Goal: Task Accomplishment & Management: Use online tool/utility

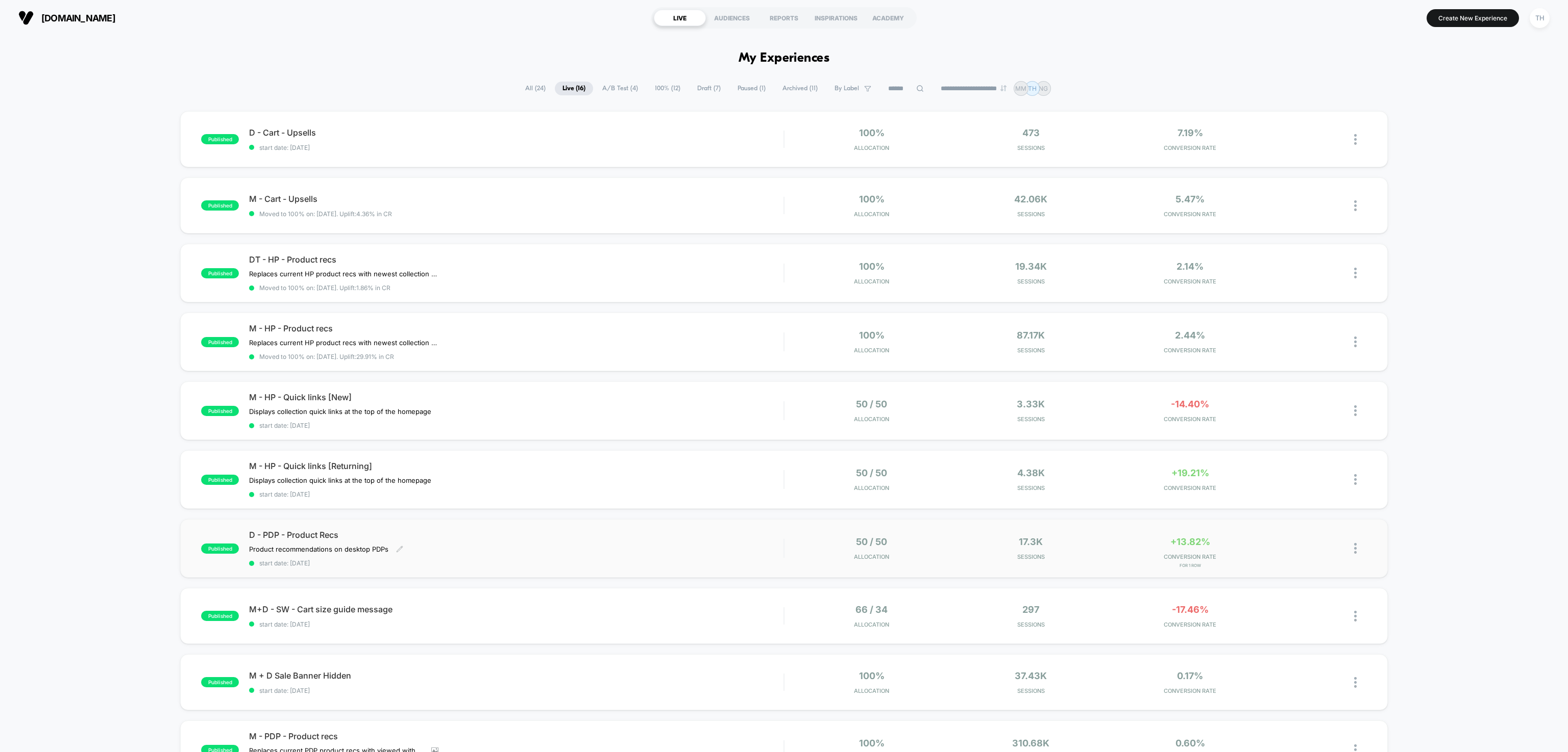
click at [440, 553] on div "D - PDP - Product Recs Product recommendations on desktop PDPs Click to edit ex…" at bounding box center [516, 548] width 535 height 37
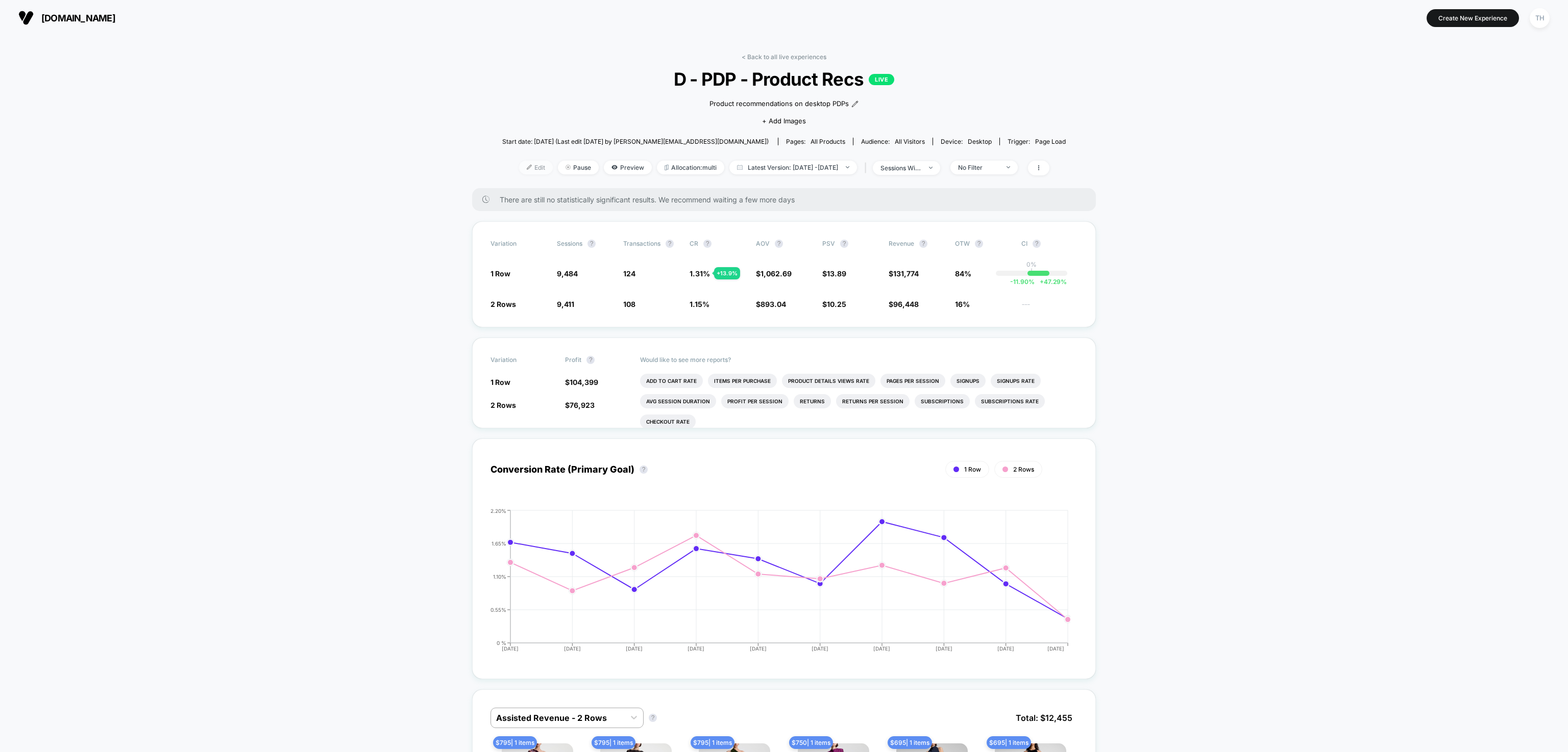
click at [519, 170] on span "Edit" at bounding box center [536, 168] width 33 height 14
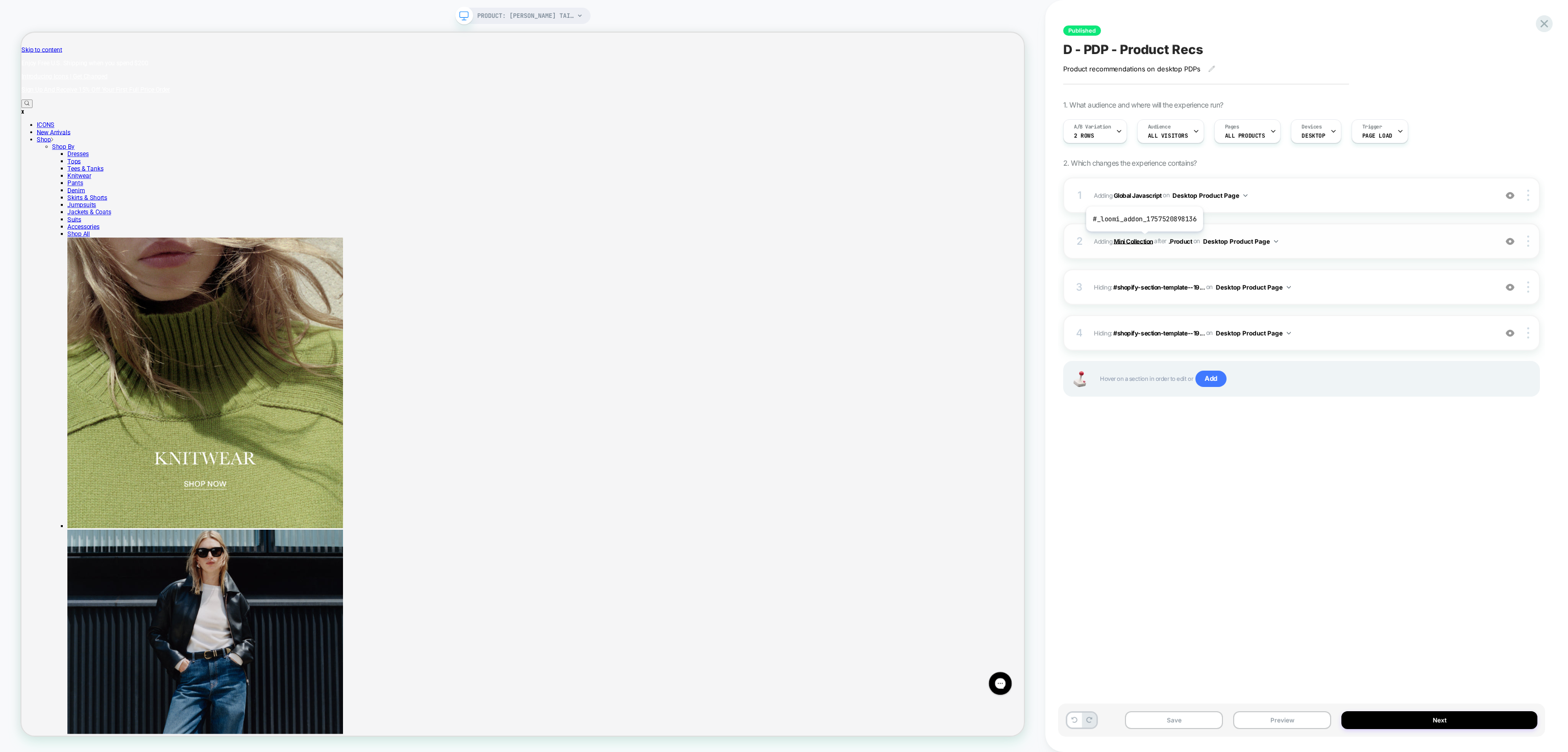
click at [1144, 240] on b "Mini Collection" at bounding box center [1134, 241] width 39 height 8
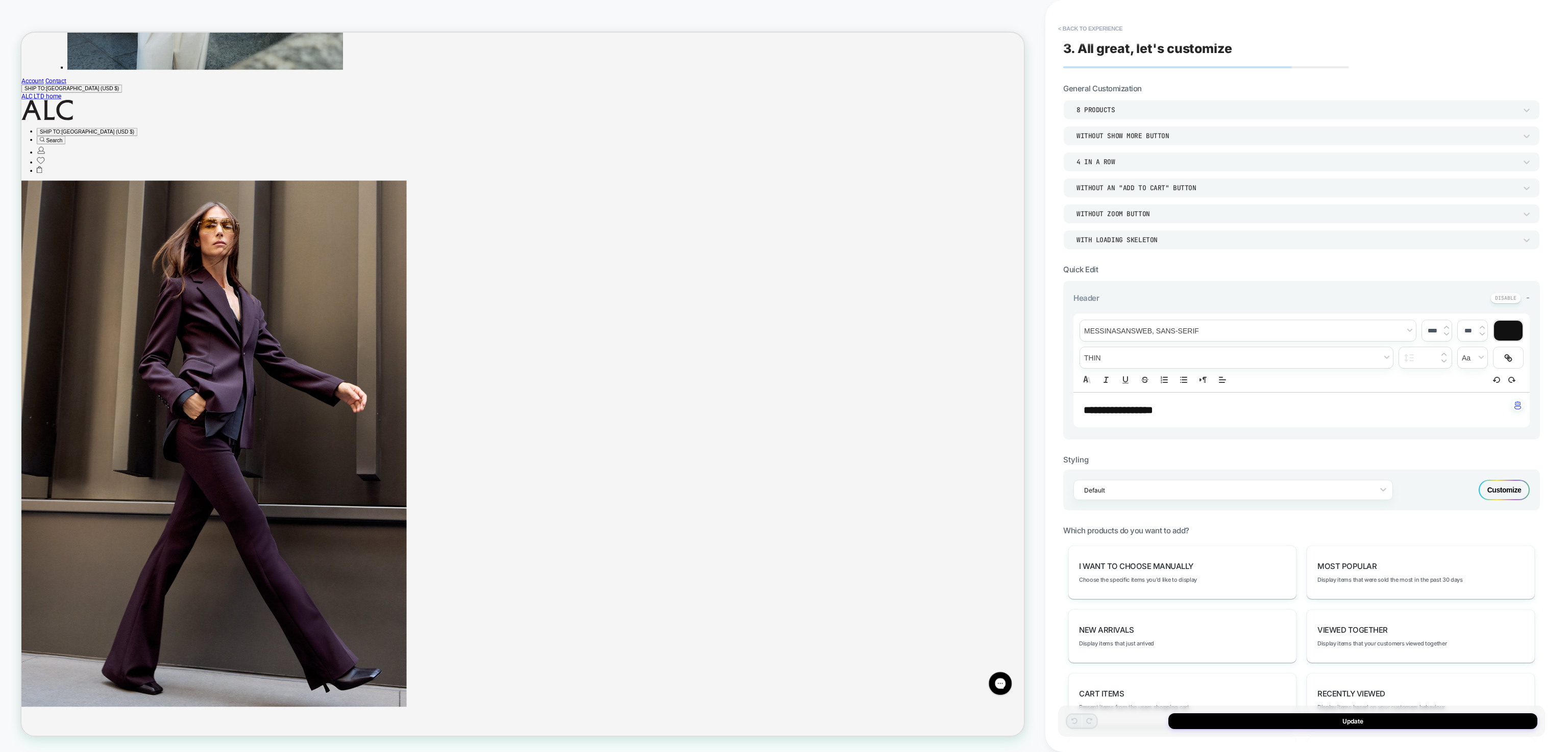
scroll to position [3943, 0]
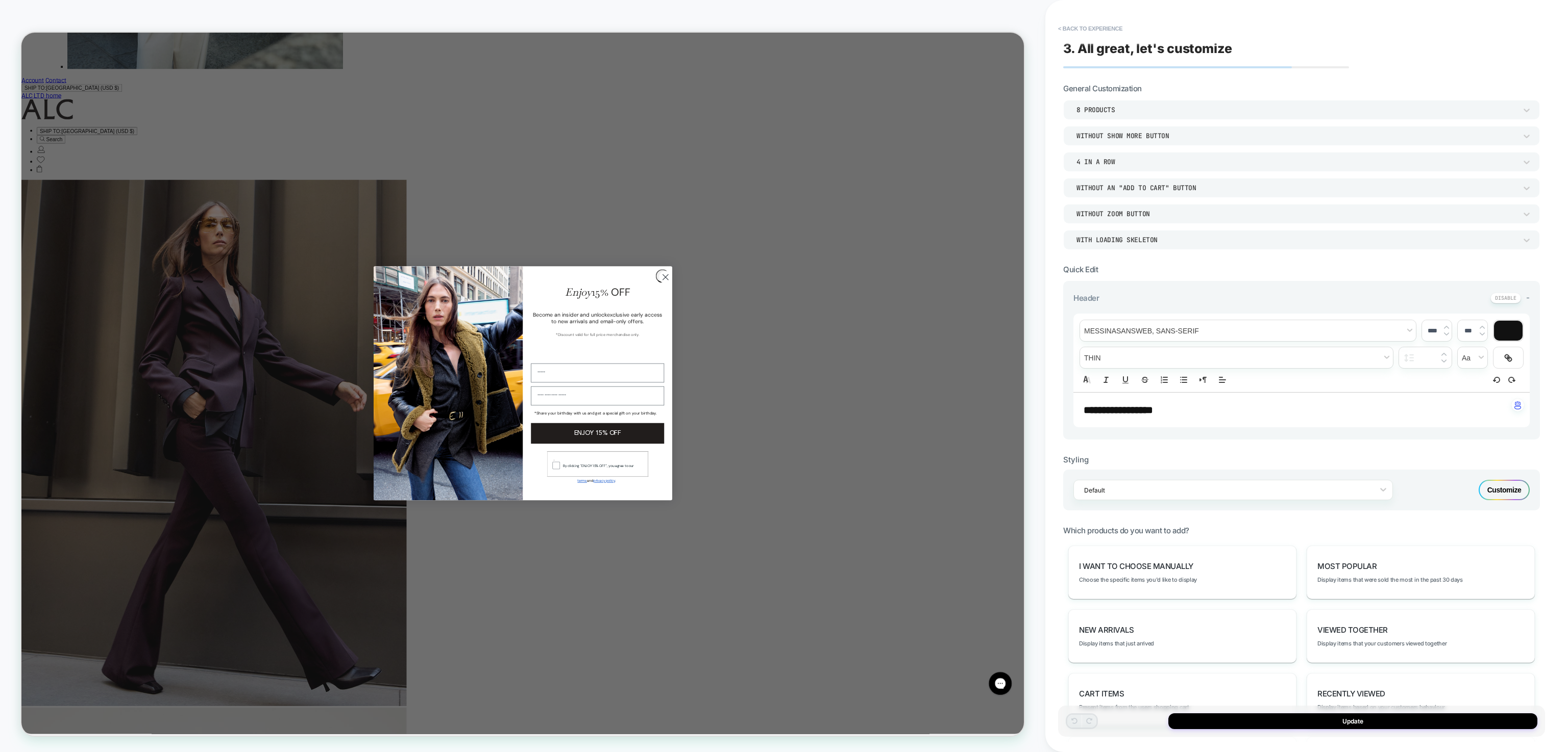
click at [1561, 374] on div "**********" at bounding box center [1307, 376] width 522 height 752
click at [1418, 297] on div "Header -" at bounding box center [1301, 298] width 456 height 11
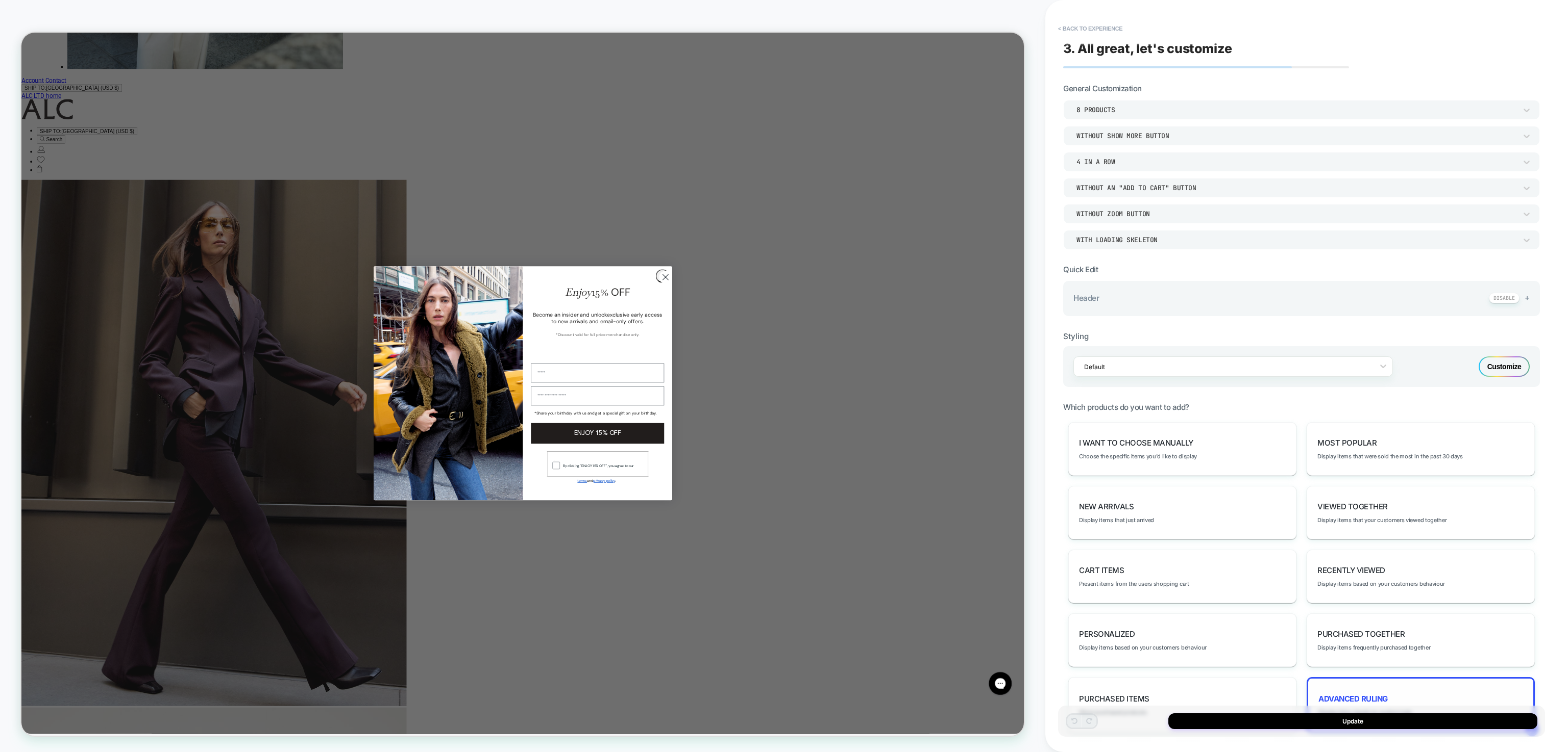
click at [1356, 690] on div "Advanced Ruling Display items based on custom logic" at bounding box center [1421, 705] width 228 height 55
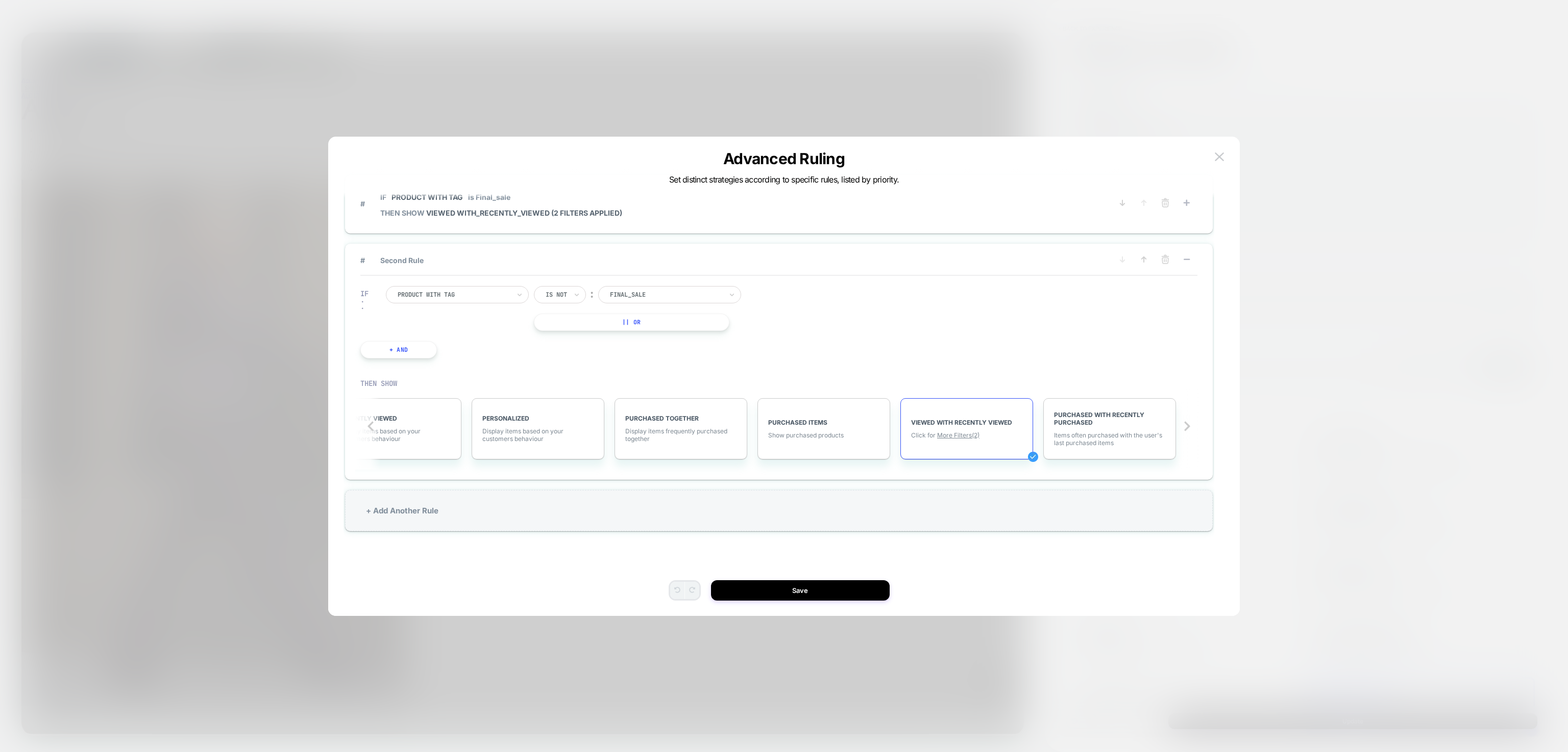
scroll to position [0, 756]
click at [423, 352] on button "+ And" at bounding box center [399, 350] width 77 height 17
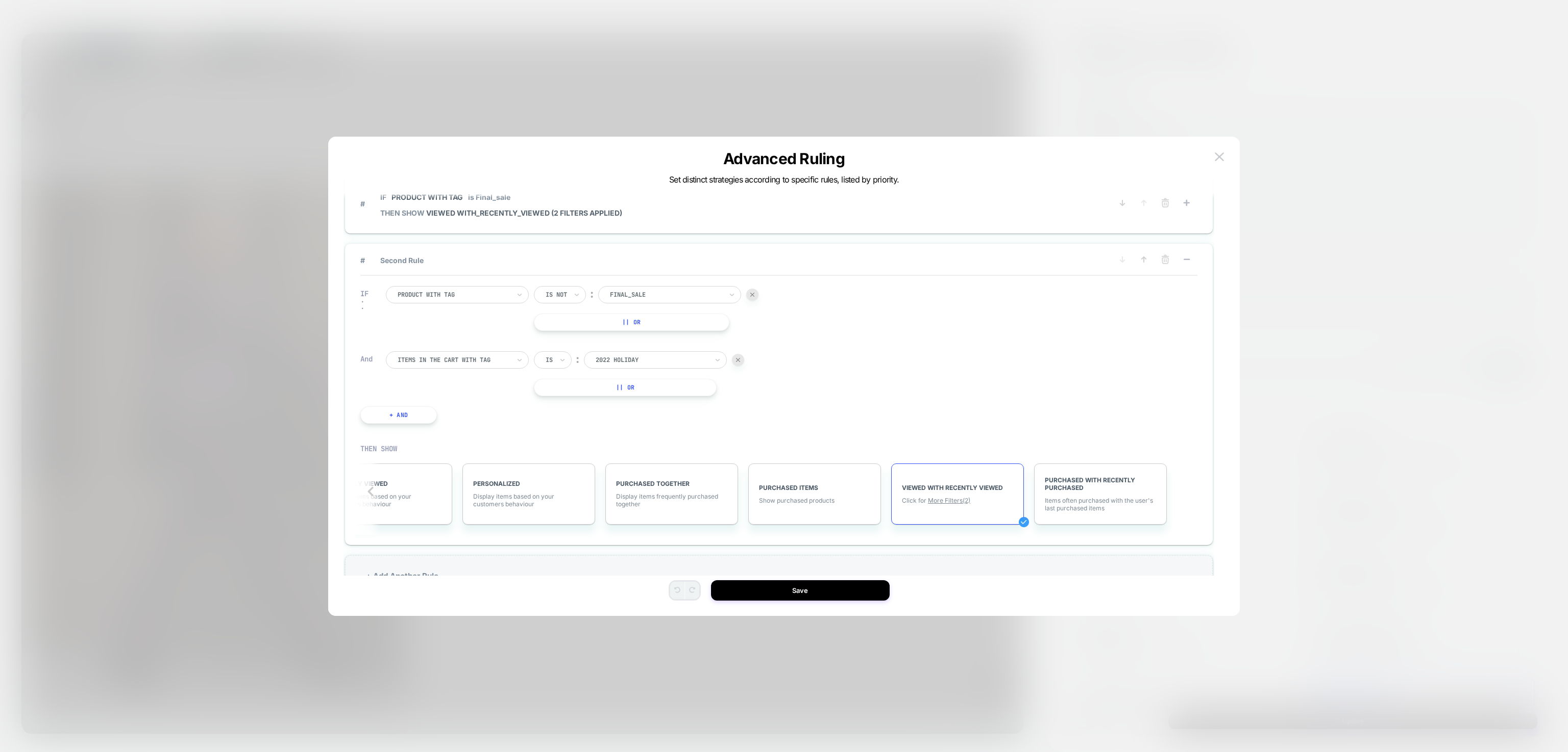
click at [737, 358] on img at bounding box center [737, 360] width 4 height 4
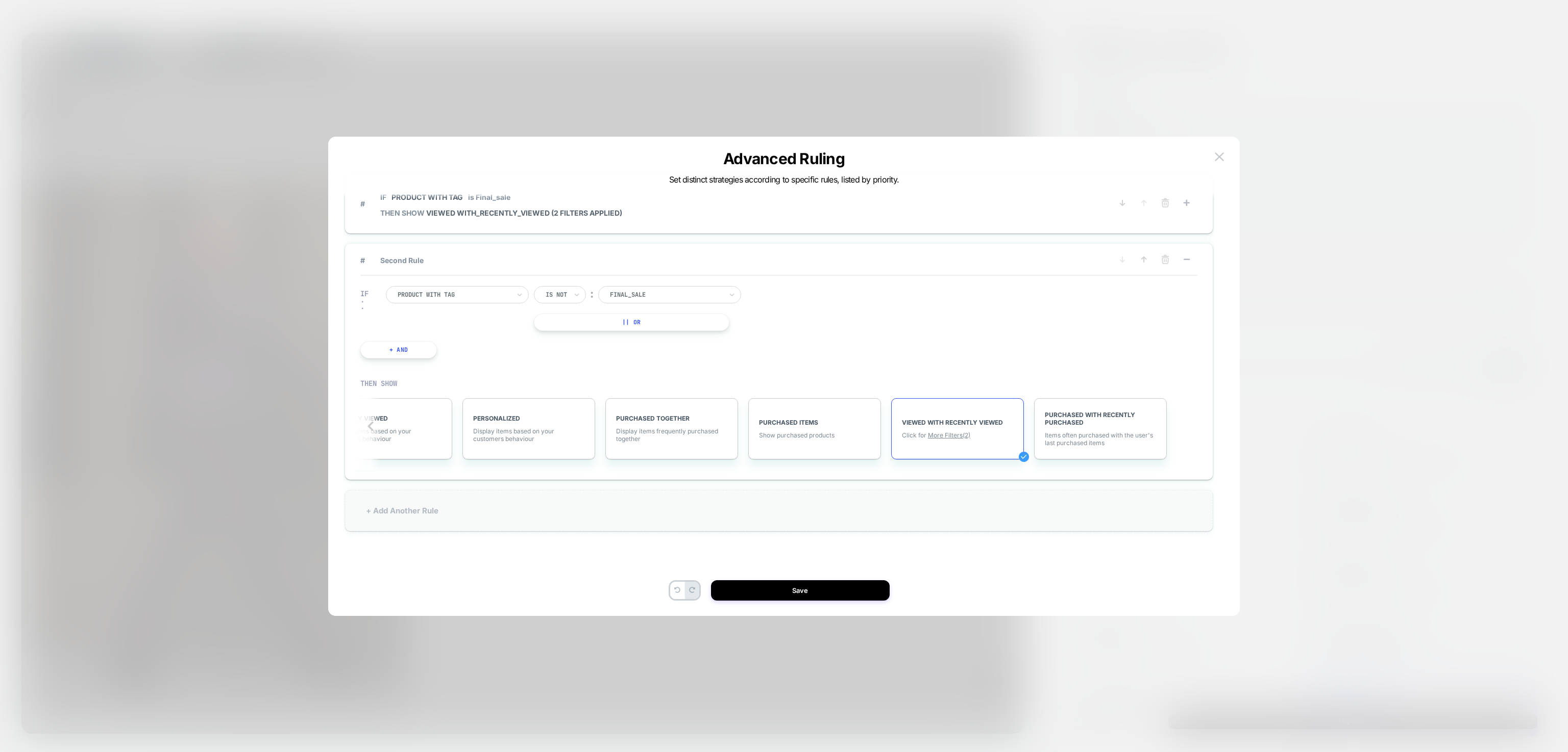
click at [838, 503] on div "+ Add Another Rule" at bounding box center [778, 511] width 868 height 41
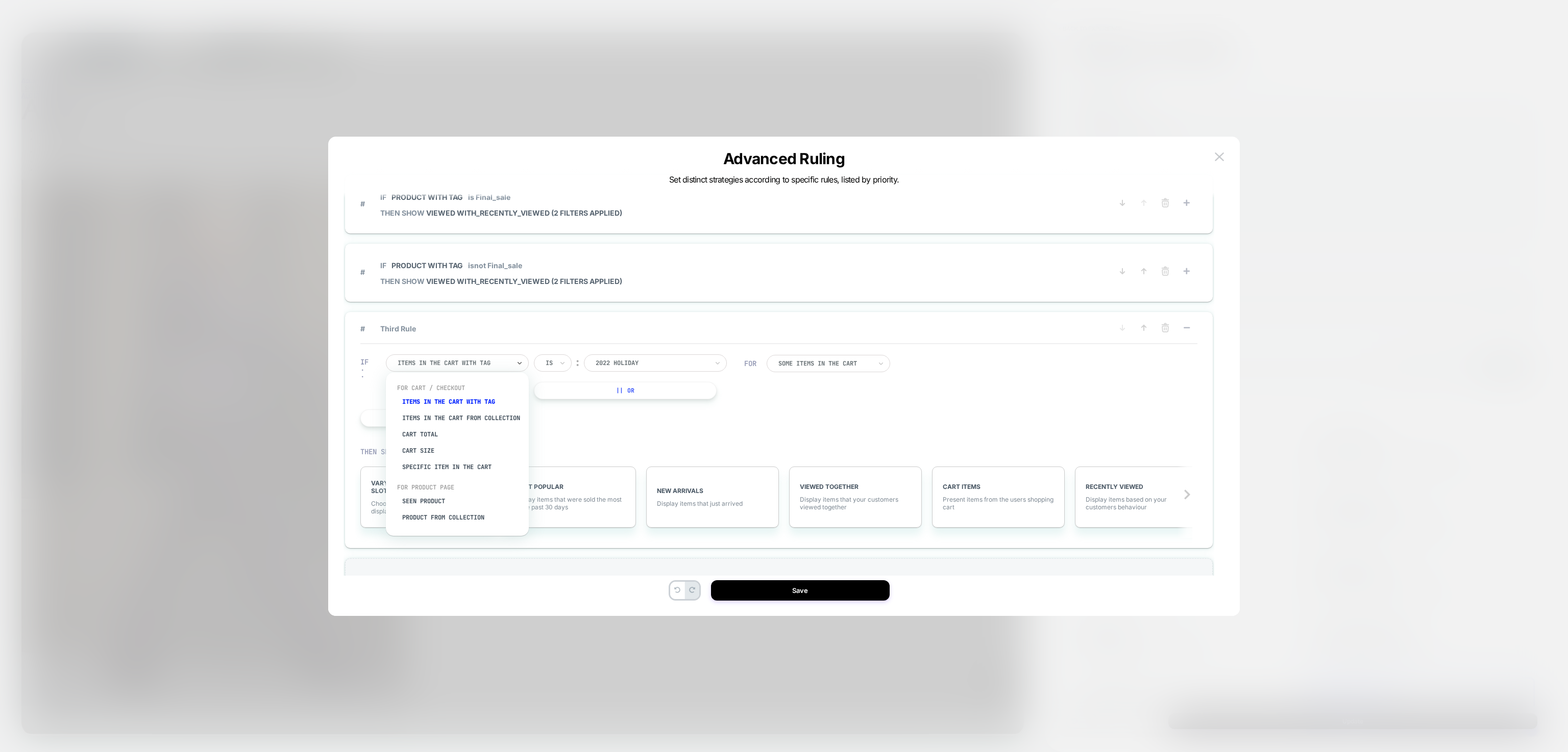
click at [512, 358] on div "Items in the cart with tag" at bounding box center [457, 363] width 143 height 17
click at [446, 509] on div "Seen Product" at bounding box center [462, 502] width 133 height 17
click at [690, 359] on div at bounding box center [651, 363] width 112 height 9
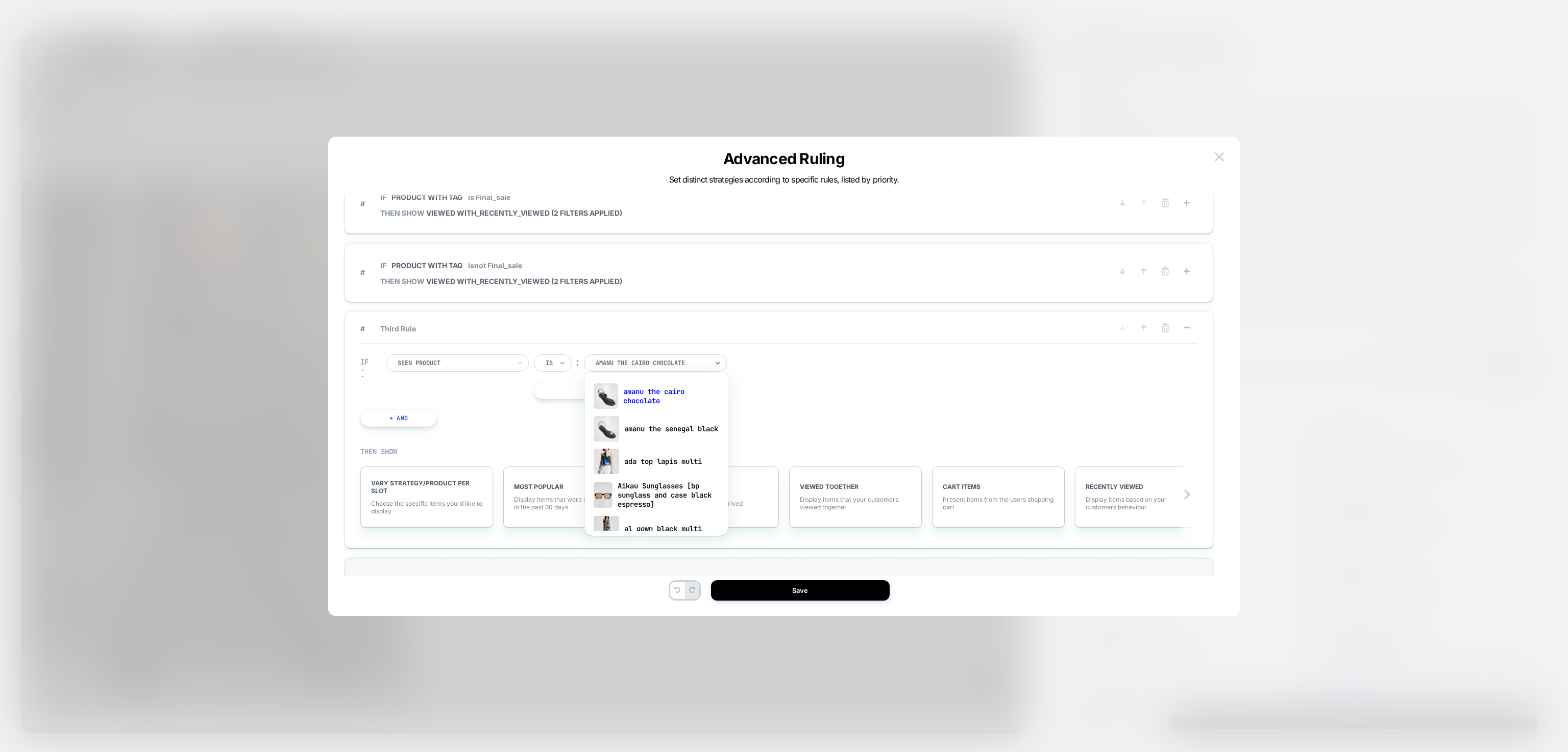
click at [561, 362] on icon at bounding box center [562, 363] width 4 height 2
click at [561, 401] on div "Is not" at bounding box center [576, 404] width 66 height 17
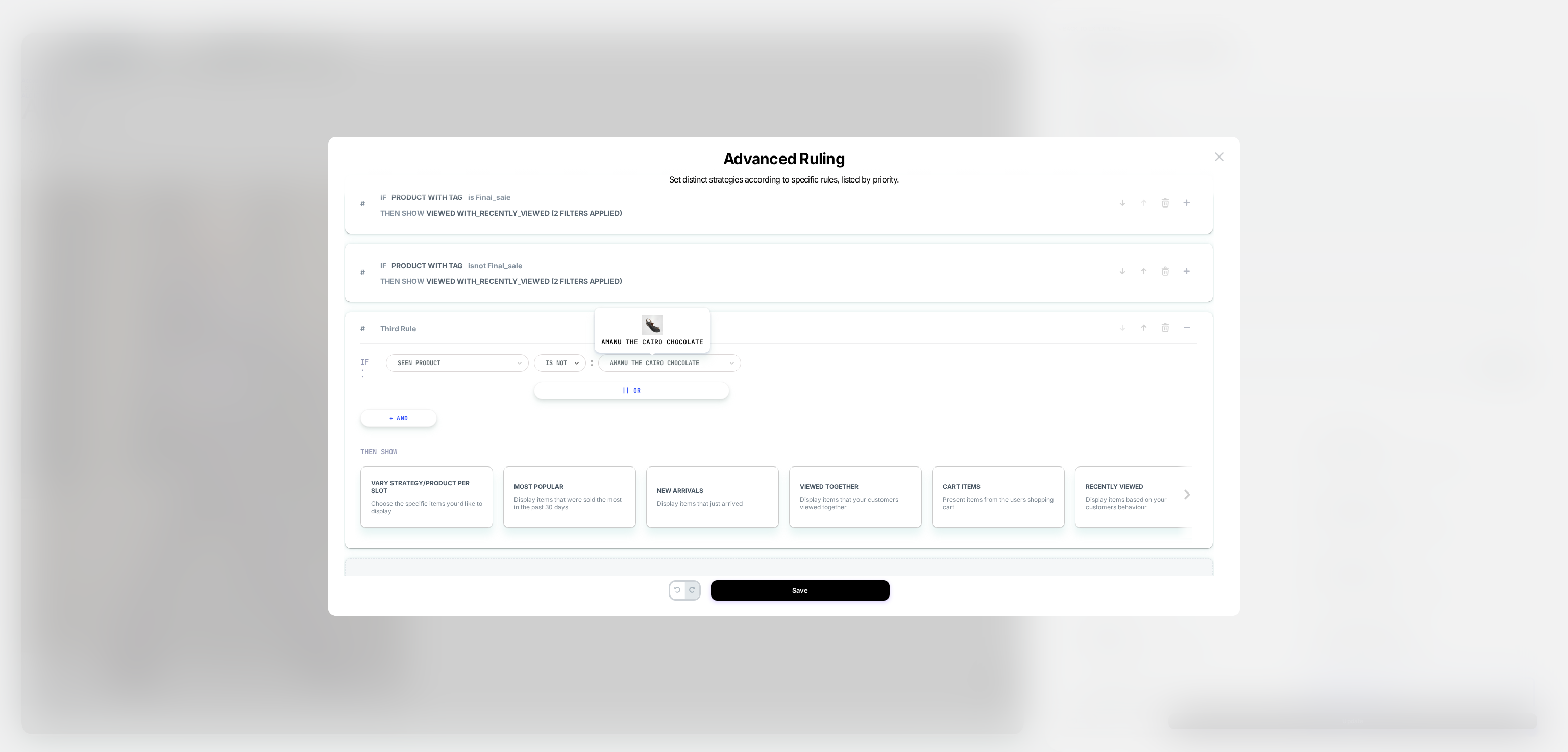
click at [652, 360] on div at bounding box center [666, 363] width 112 height 9
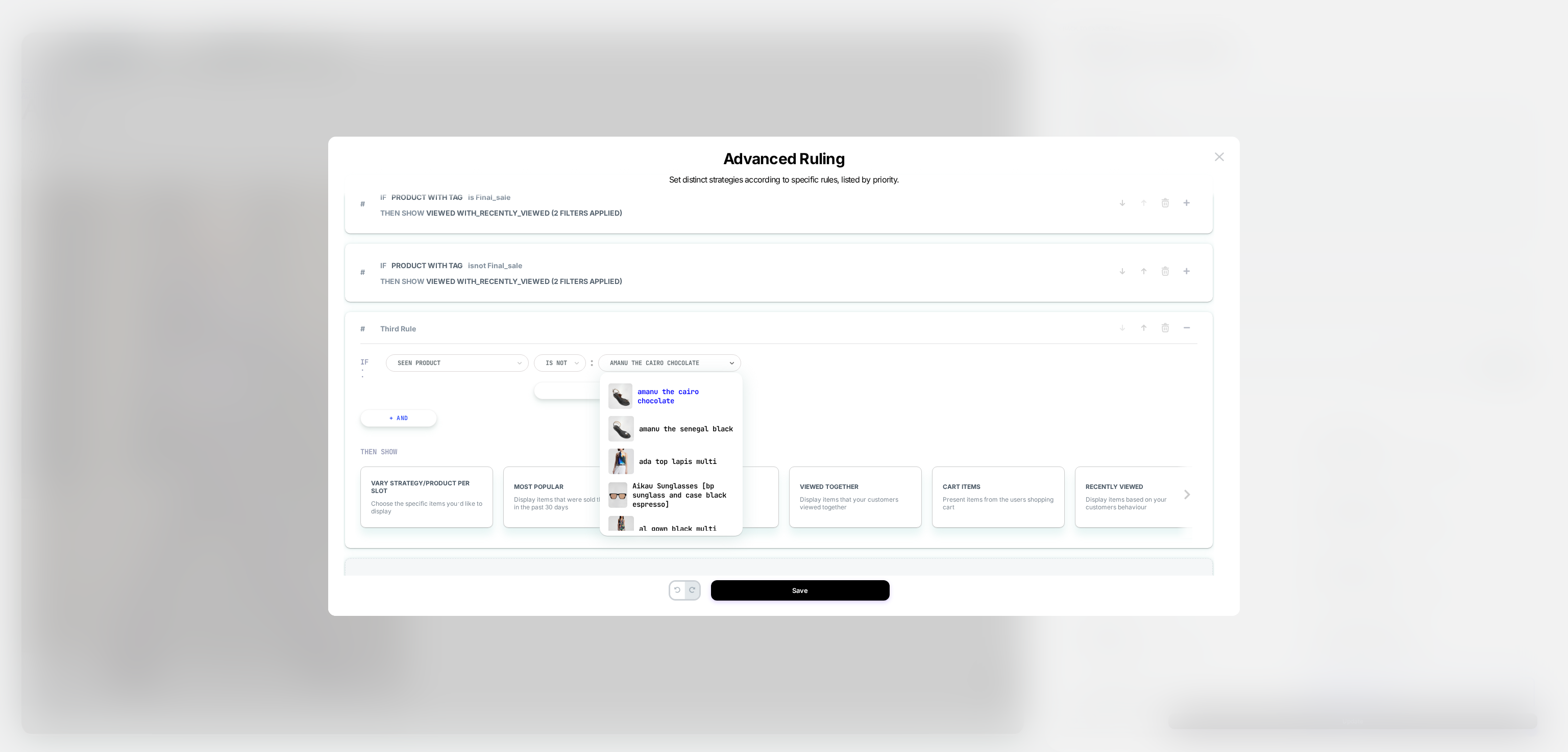
click at [488, 367] on div "Seen Product" at bounding box center [457, 363] width 143 height 17
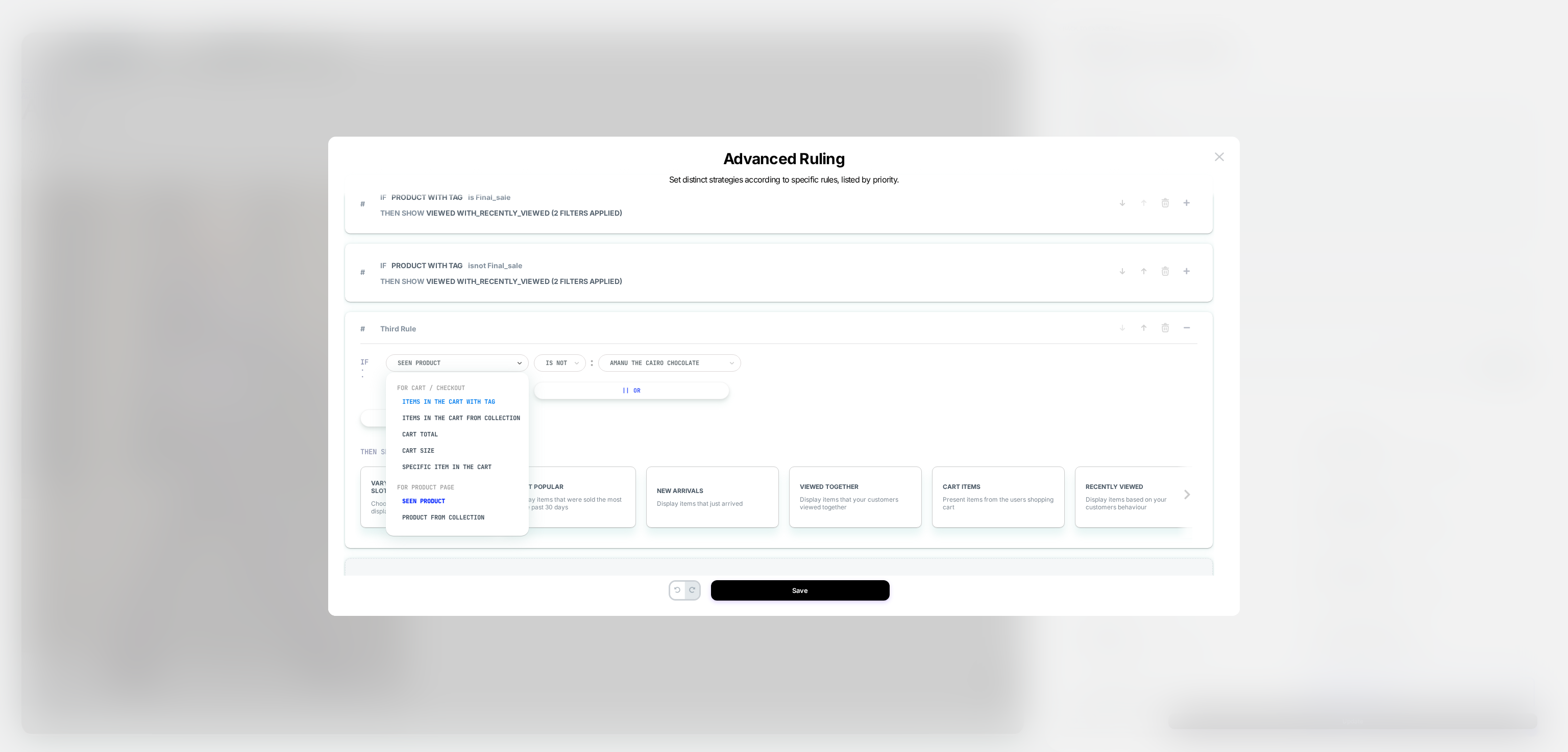
click at [481, 404] on div "Items in the cart with tag" at bounding box center [462, 402] width 133 height 17
click at [1165, 326] on icon at bounding box center [1165, 327] width 10 height 10
click at [1103, 340] on button "NO" at bounding box center [1119, 341] width 52 height 17
click at [516, 358] on icon at bounding box center [519, 363] width 7 height 10
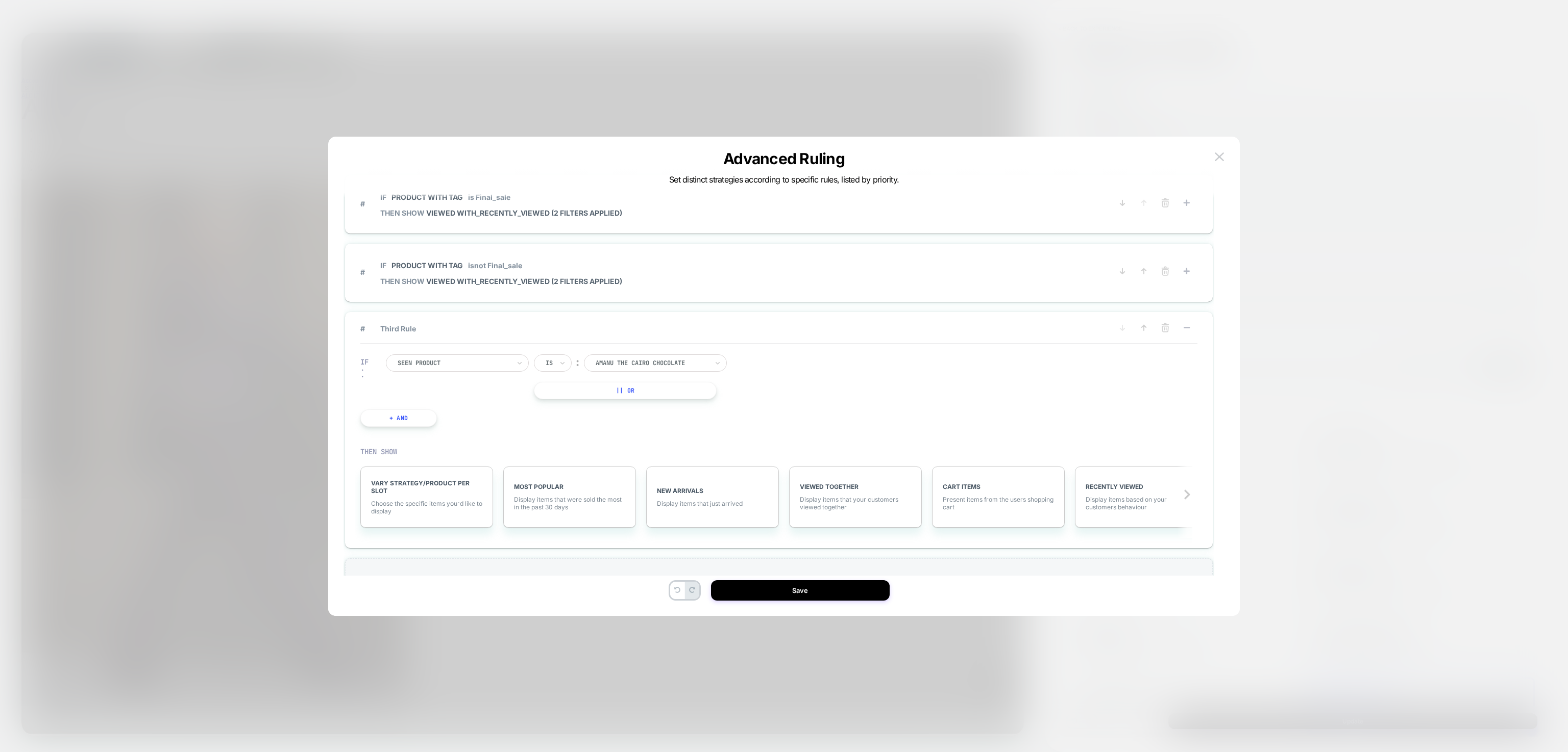
click at [515, 357] on div "Seen Product" at bounding box center [457, 363] width 143 height 17
drag, startPoint x: 527, startPoint y: 436, endPoint x: 525, endPoint y: 474, distance: 38.1
click at [525, 474] on div "For Cart / Checkout Items in the cart with tag Items in the cart from collectio…" at bounding box center [457, 454] width 143 height 163
click at [474, 524] on div "Product from collection" at bounding box center [462, 518] width 133 height 17
click at [634, 354] on div "A.L.C. Signatures" at bounding box center [648, 363] width 129 height 17
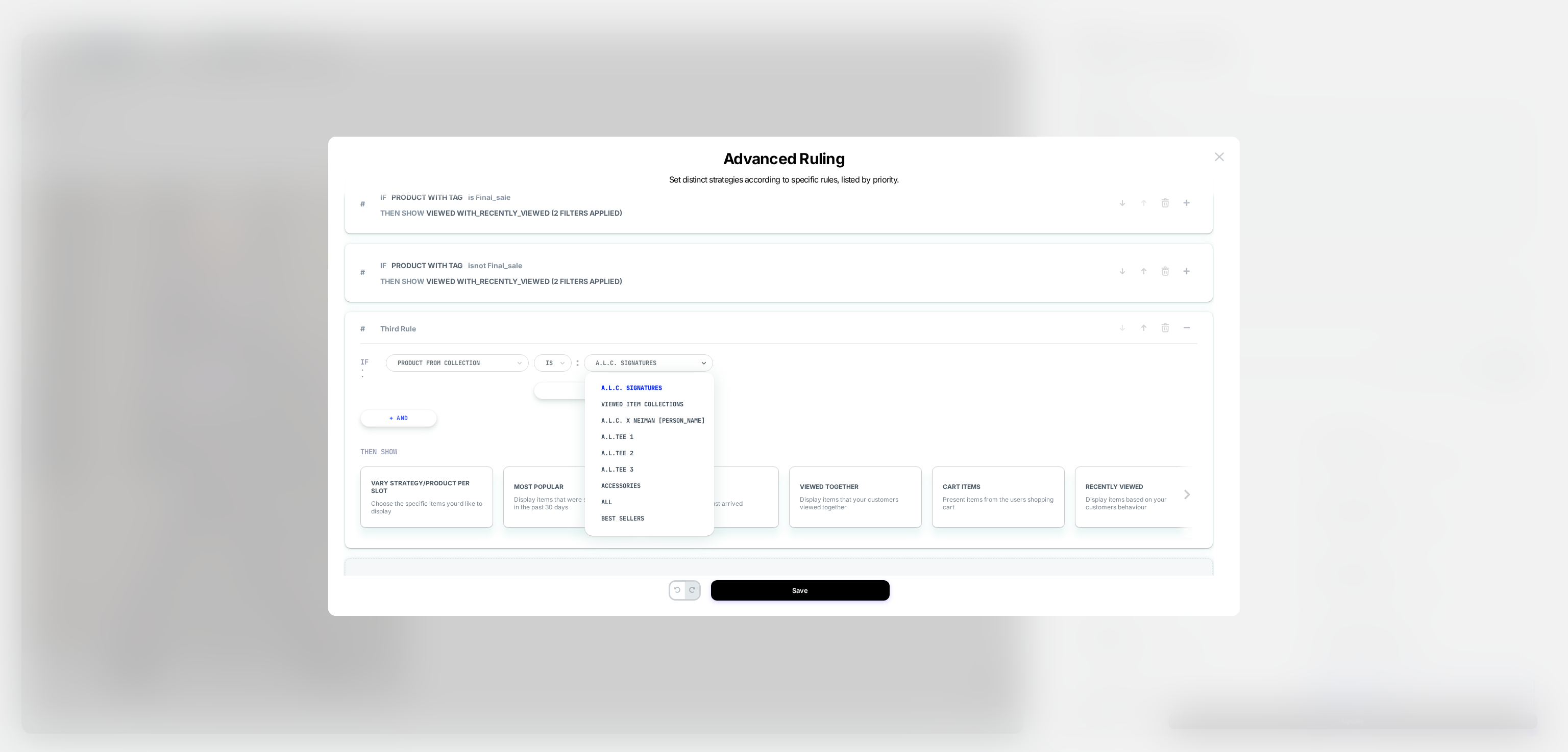
type input "*"
type input "***"
click at [620, 383] on div "All" at bounding box center [655, 389] width 119 height 17
click at [1160, 329] on icon at bounding box center [1165, 327] width 10 height 10
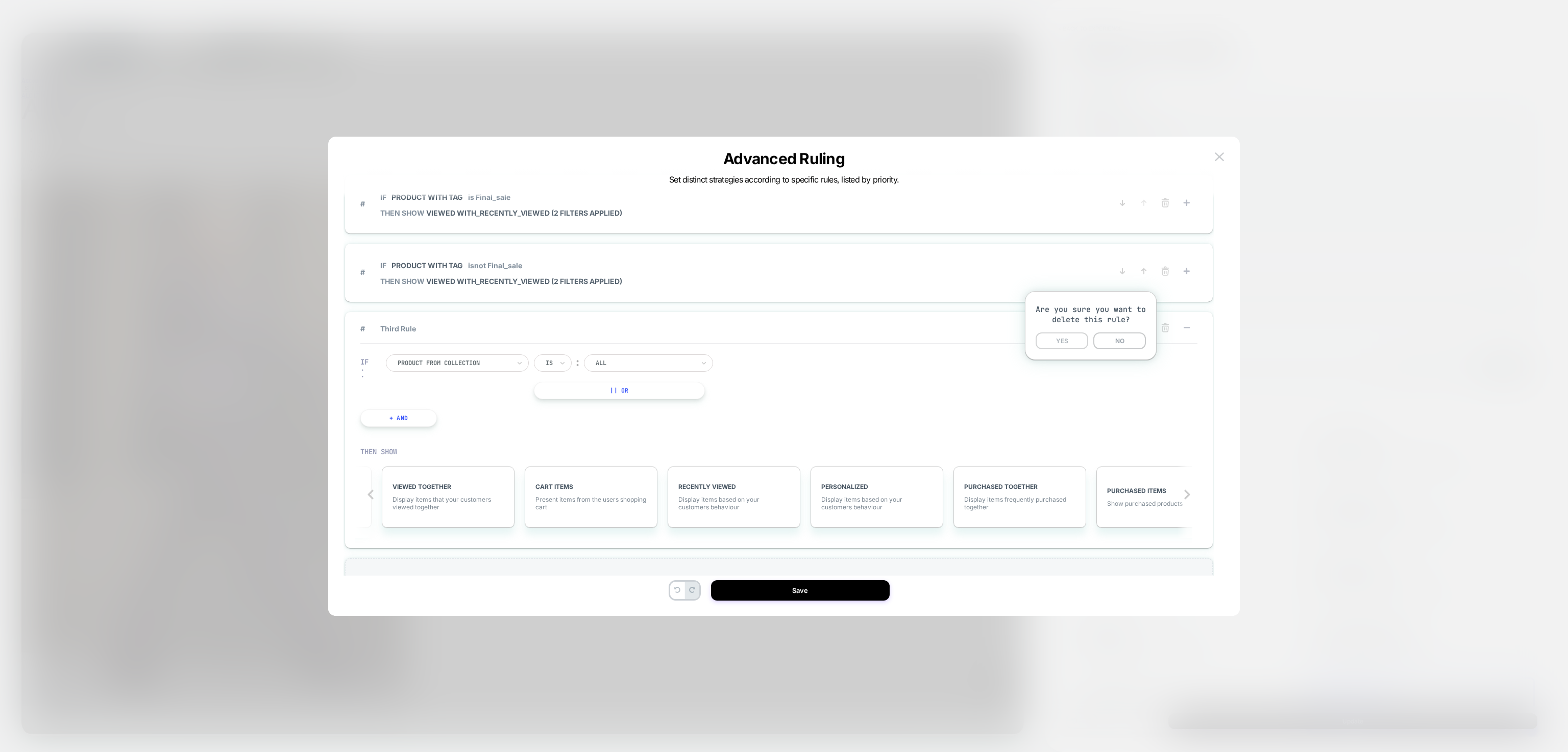
click at [1065, 345] on button "YES" at bounding box center [1062, 341] width 52 height 17
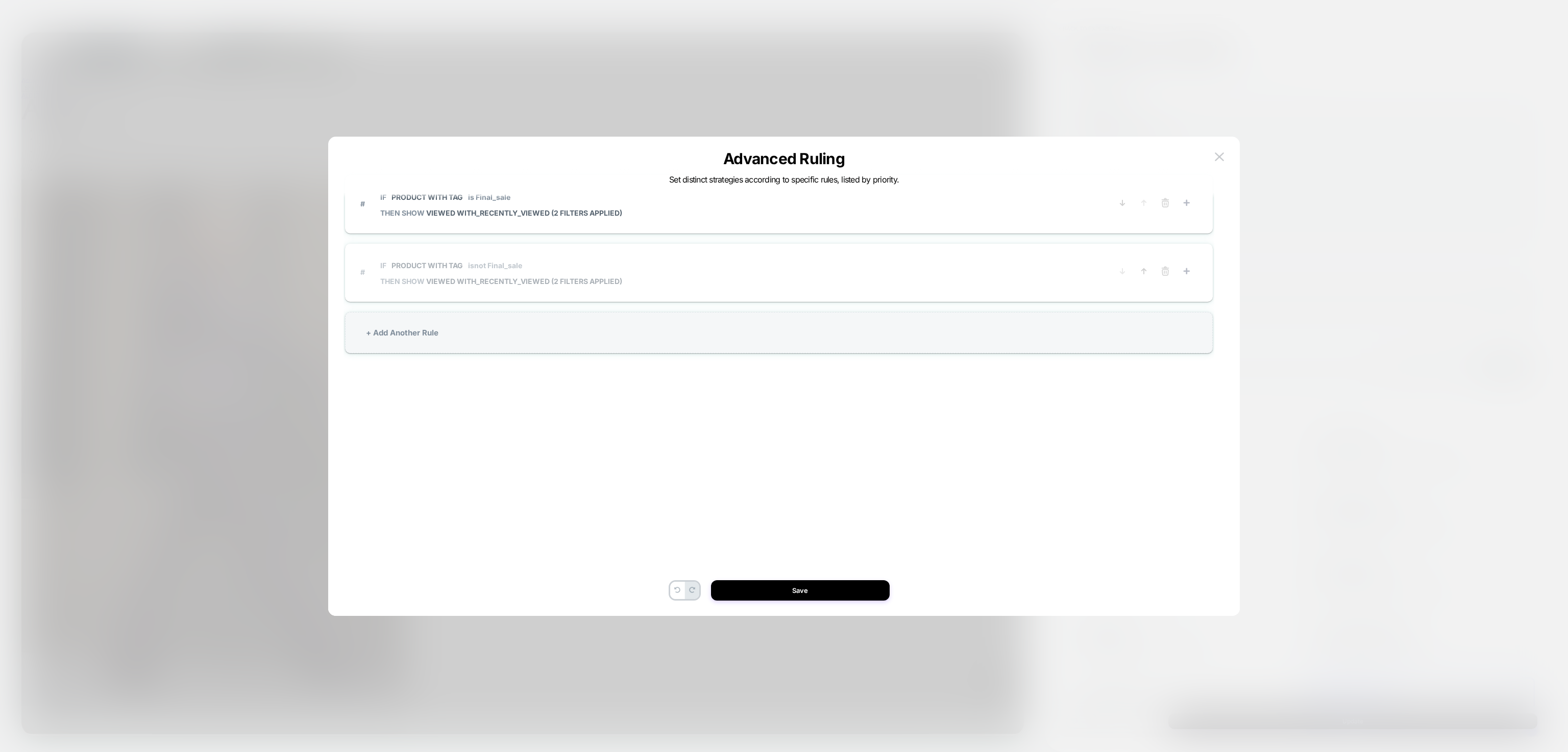
click at [875, 275] on span "# IF Product with tag isnot Final_sale THEN SHOW VIEWED WITH_RECENTLY_VIEWED (2…" at bounding box center [729, 272] width 737 height 36
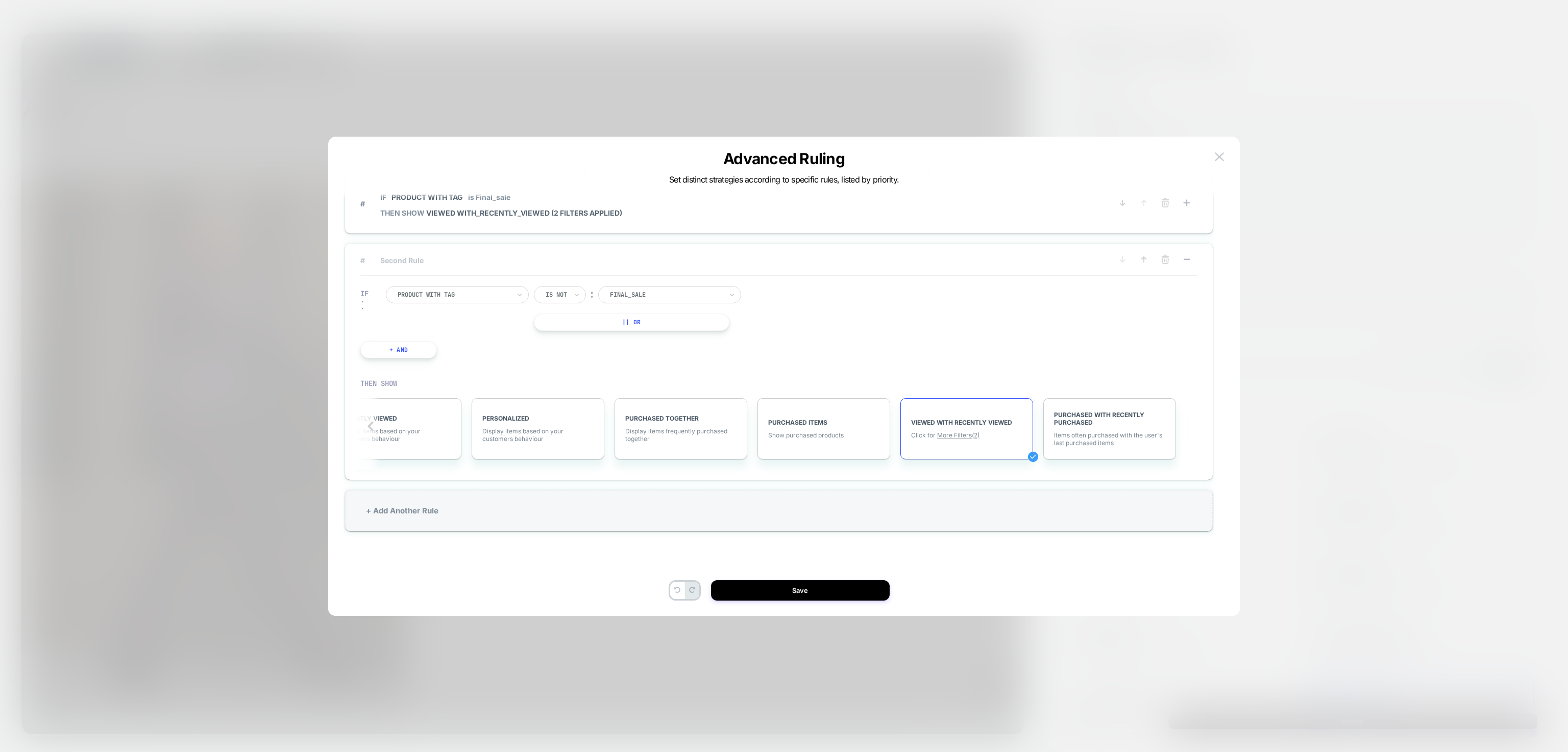
scroll to position [0, 756]
click at [955, 435] on span "More Filters (2)" at bounding box center [949, 436] width 43 height 8
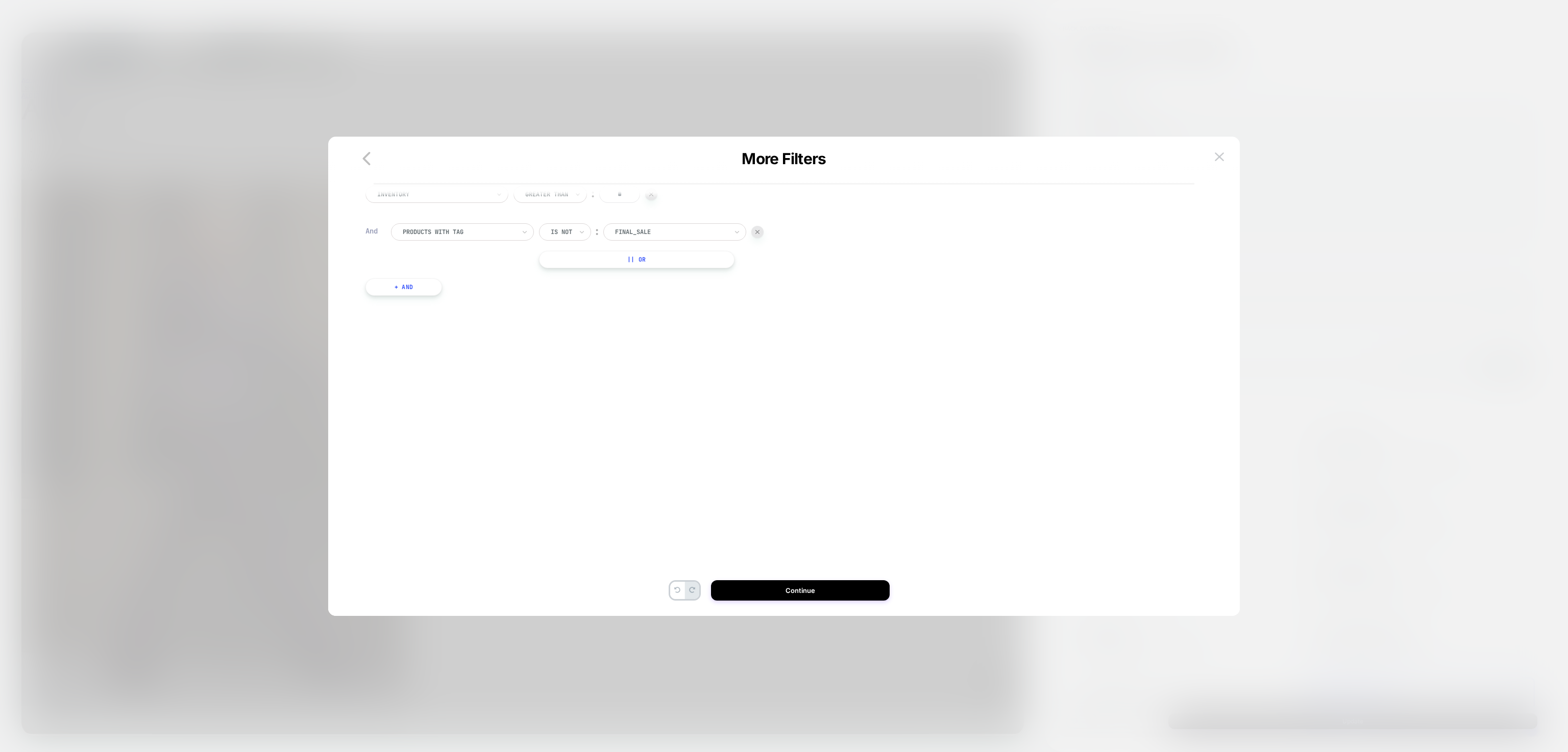
click at [429, 291] on button "+ And" at bounding box center [403, 287] width 77 height 17
click at [554, 300] on input "text" at bounding box center [552, 297] width 4 height 9
click at [560, 336] on div "Is not" at bounding box center [582, 341] width 66 height 17
click at [651, 293] on div at bounding box center [671, 297] width 112 height 9
type input "*****"
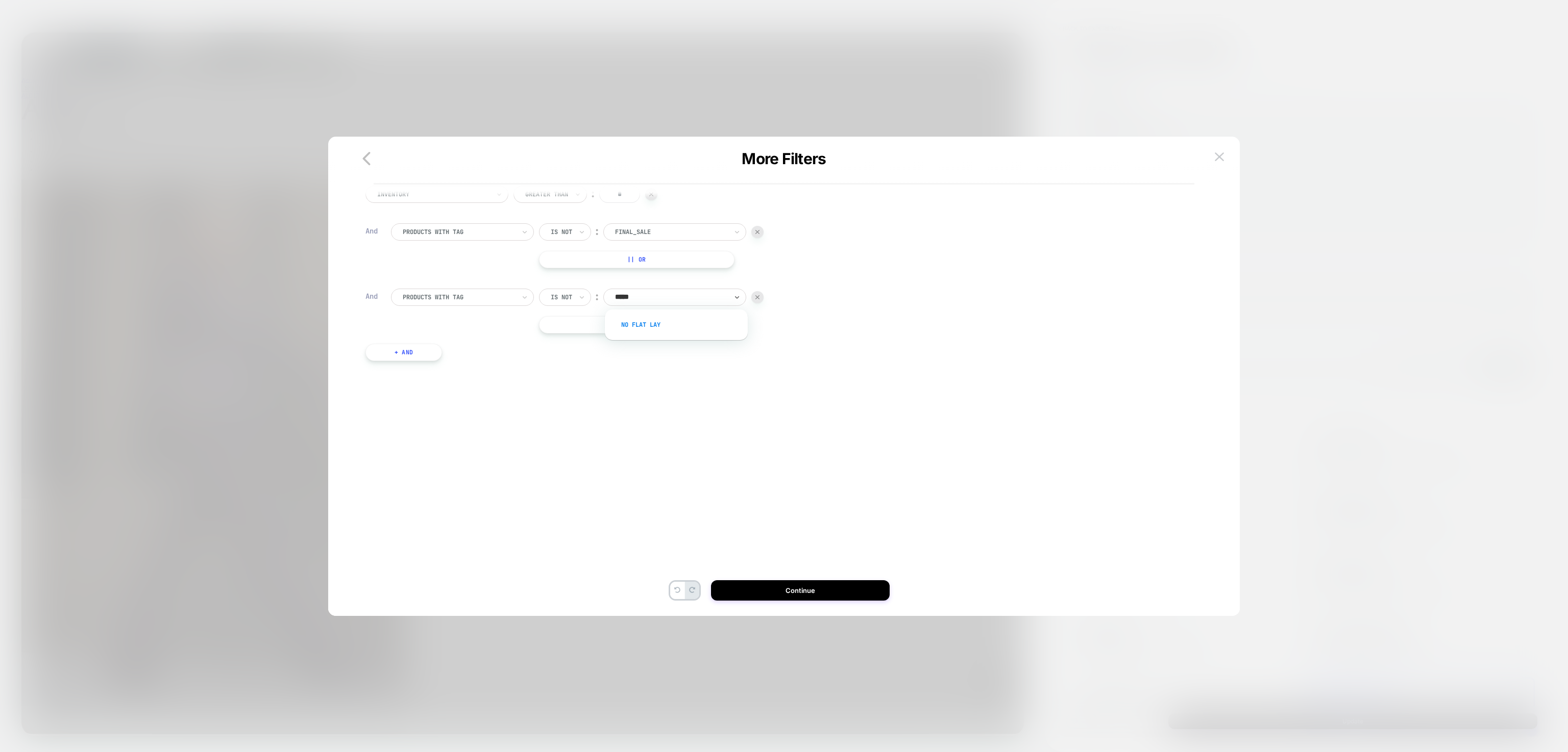
click at [654, 326] on div "no flat lay" at bounding box center [681, 325] width 133 height 17
click at [774, 587] on button "Continue" at bounding box center [800, 590] width 178 height 20
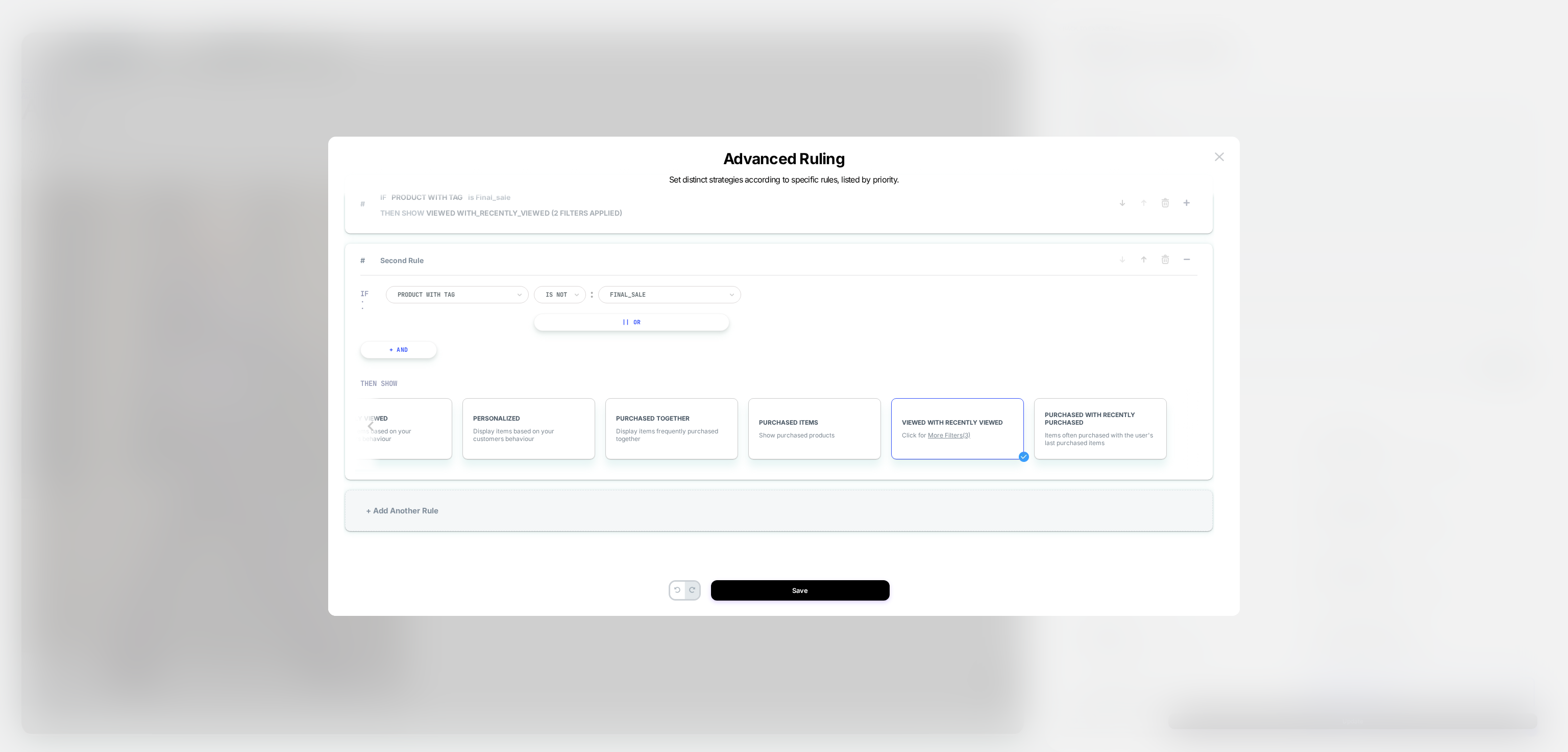
click at [750, 218] on span "# IF Product with tag is Final_sale THEN SHOW VIEWED WITH_RECENTLY_VIEWED (2 fi…" at bounding box center [729, 204] width 737 height 36
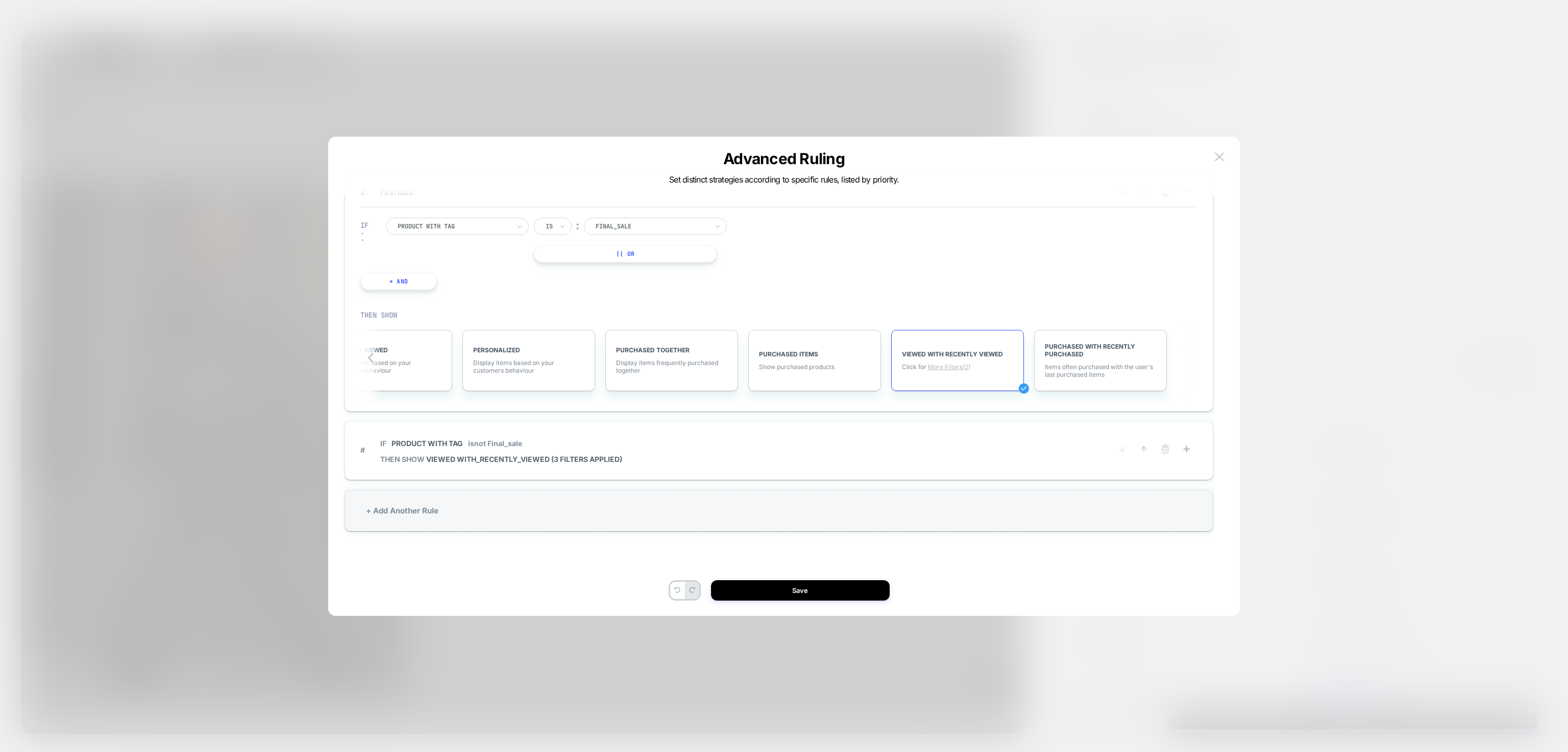
click at [965, 364] on span "More Filters (2)" at bounding box center [949, 367] width 43 height 8
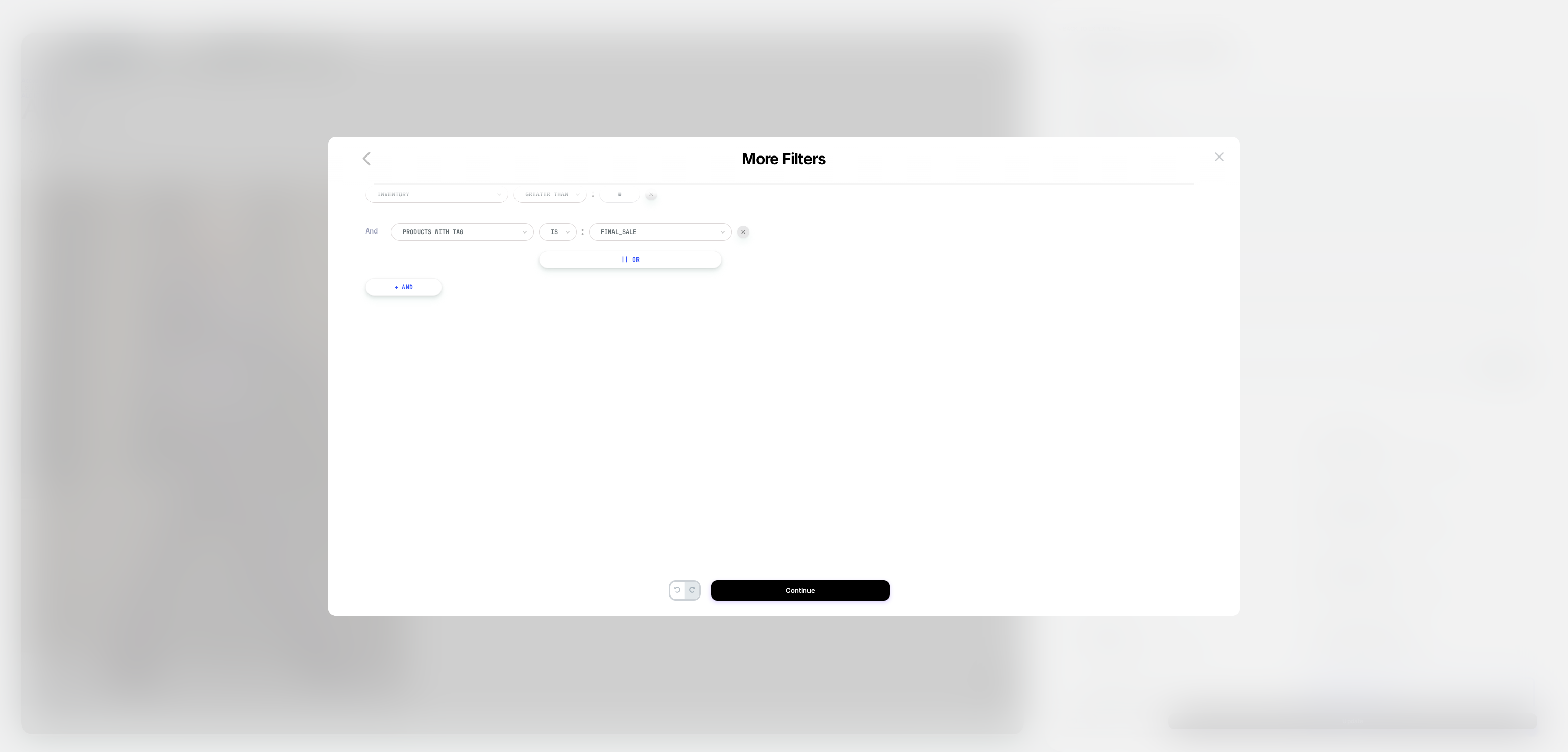
click at [429, 290] on button "+ And" at bounding box center [403, 287] width 77 height 17
click at [563, 298] on div "Is" at bounding box center [558, 297] width 38 height 17
click at [566, 344] on div "Is not" at bounding box center [582, 341] width 66 height 17
click at [658, 290] on div "2022 Holiday" at bounding box center [674, 297] width 143 height 17
type input "*****"
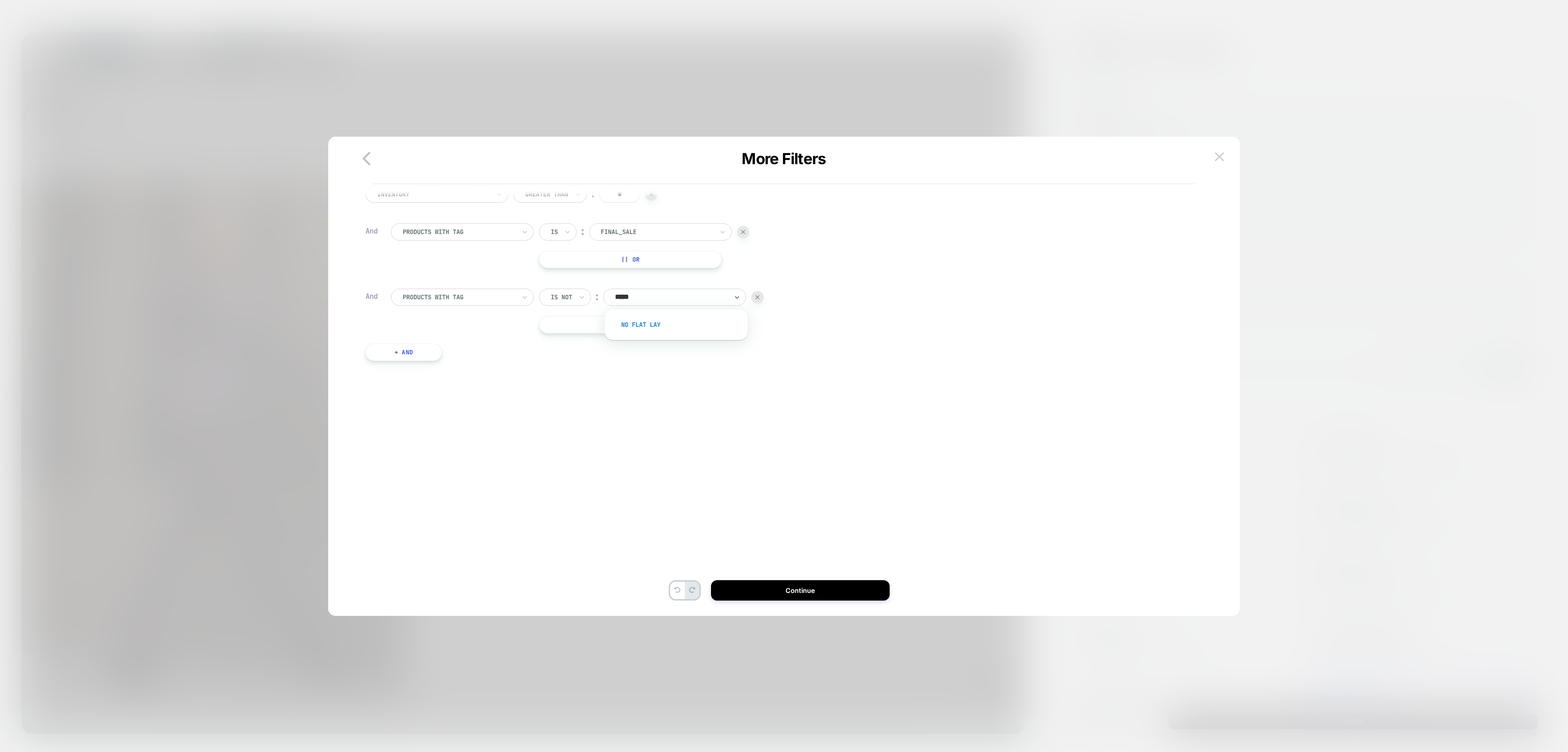
click at [653, 324] on div "no flat lay" at bounding box center [681, 325] width 133 height 17
click at [771, 583] on button "Continue" at bounding box center [800, 590] width 178 height 20
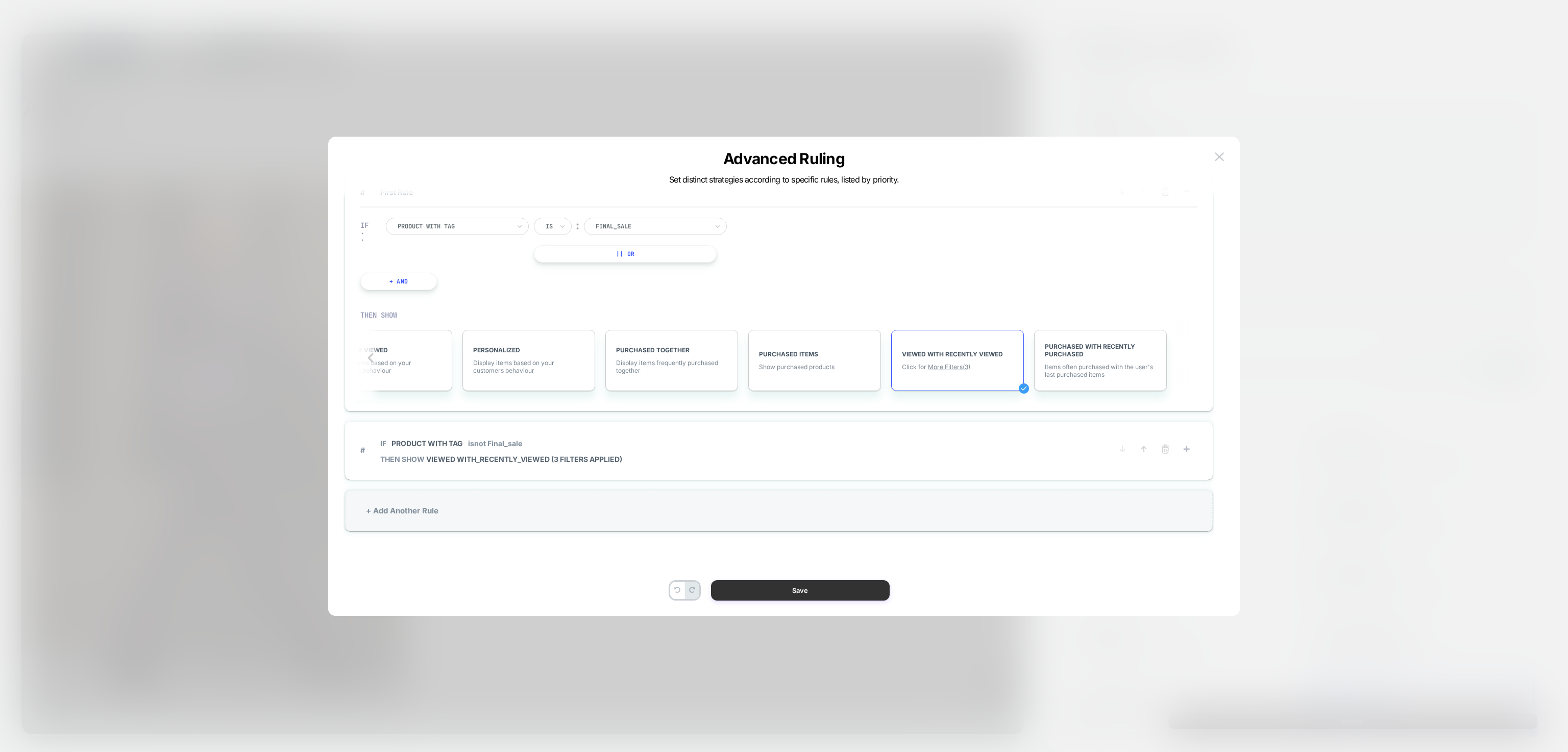
click at [771, 587] on button "Save" at bounding box center [800, 590] width 178 height 20
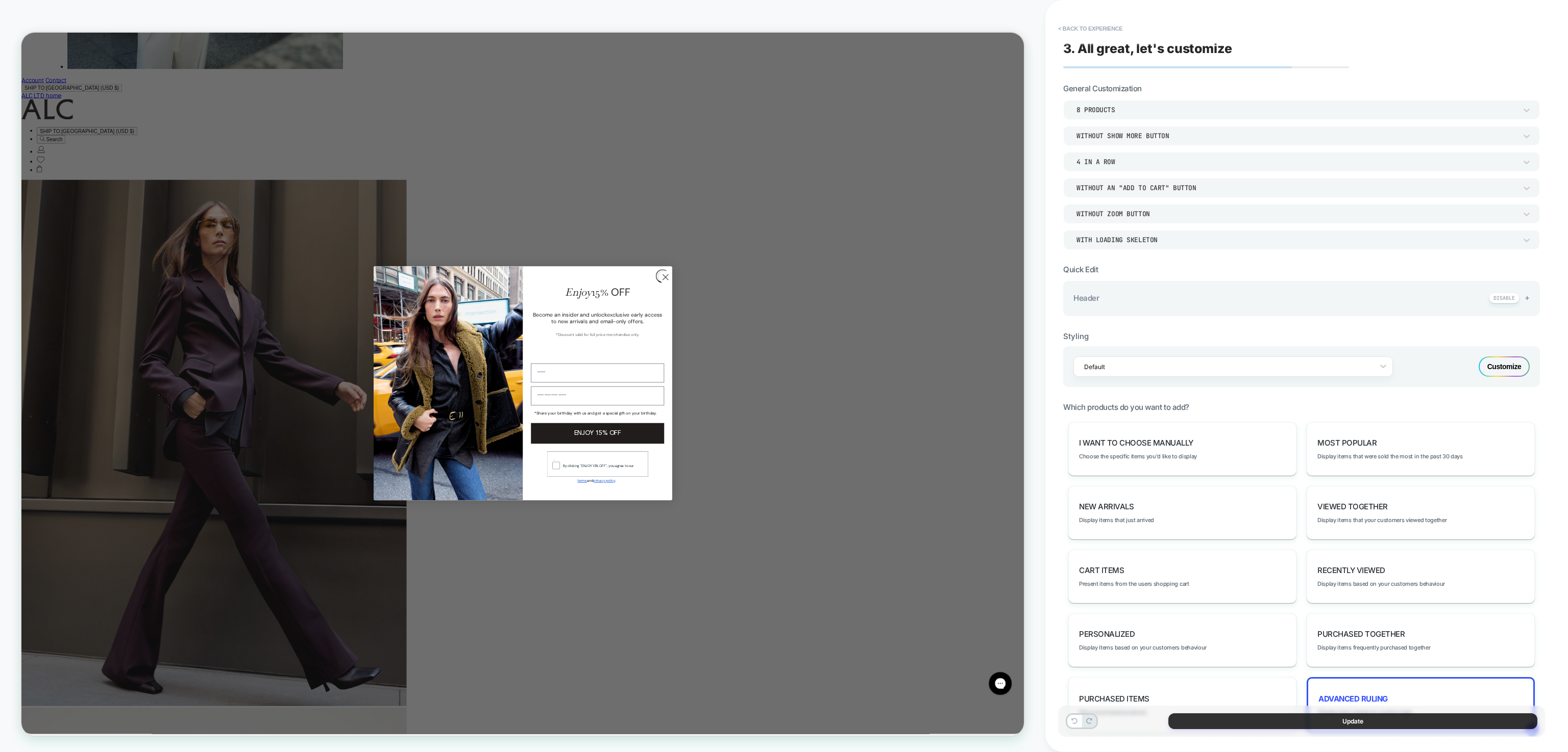
click at [1271, 724] on button "Update" at bounding box center [1353, 721] width 369 height 16
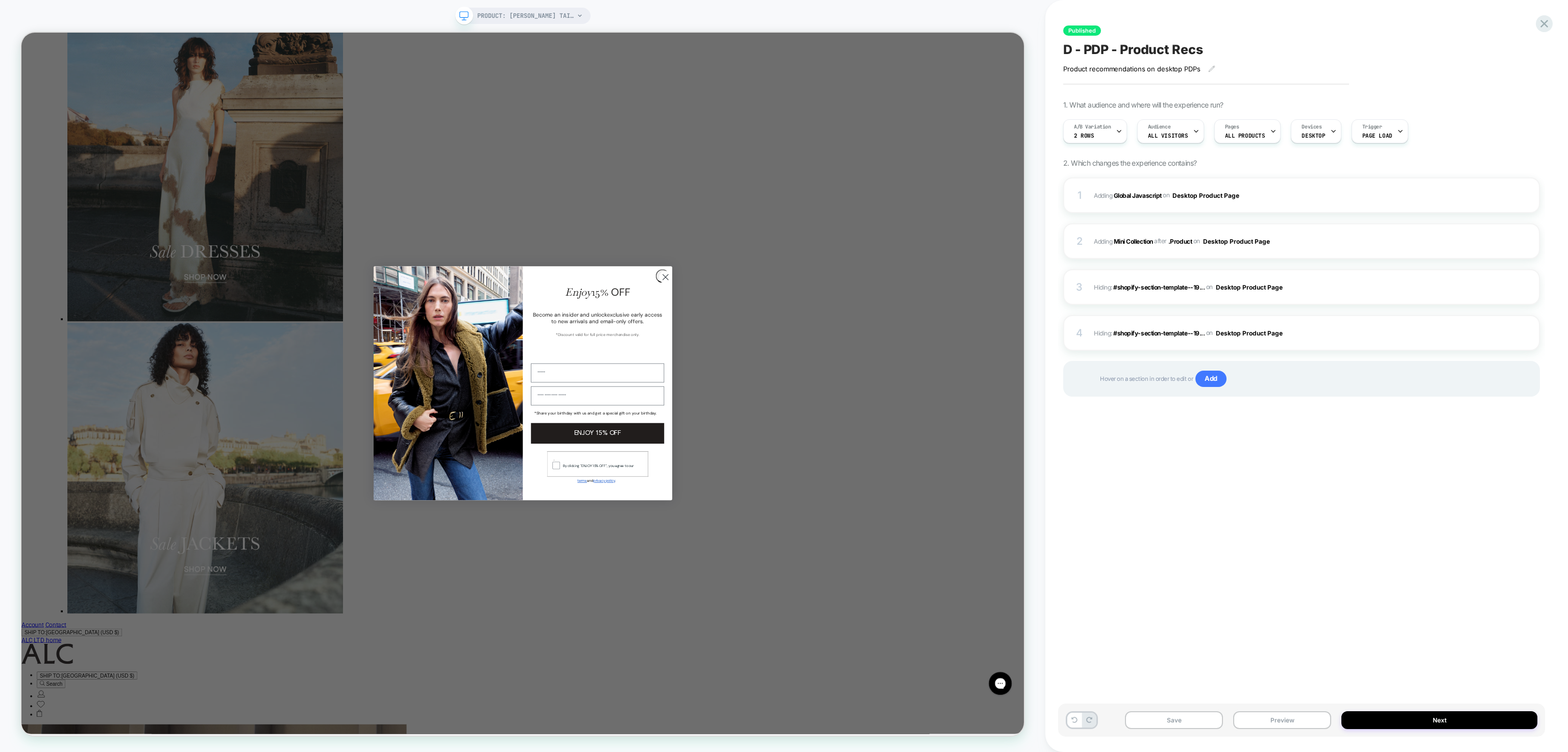
scroll to position [3943, 0]
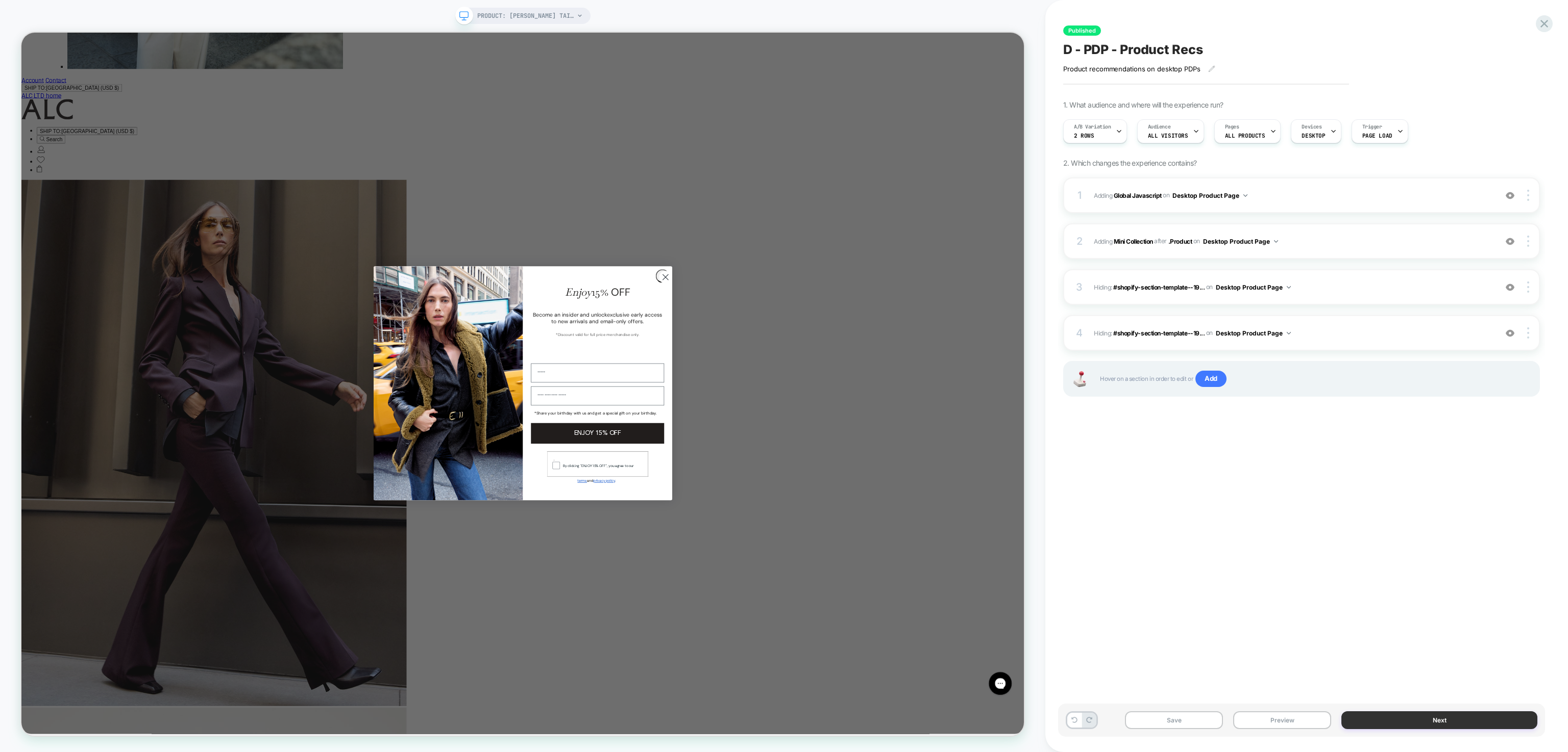
click at [1408, 712] on button "Next" at bounding box center [1439, 721] width 196 height 18
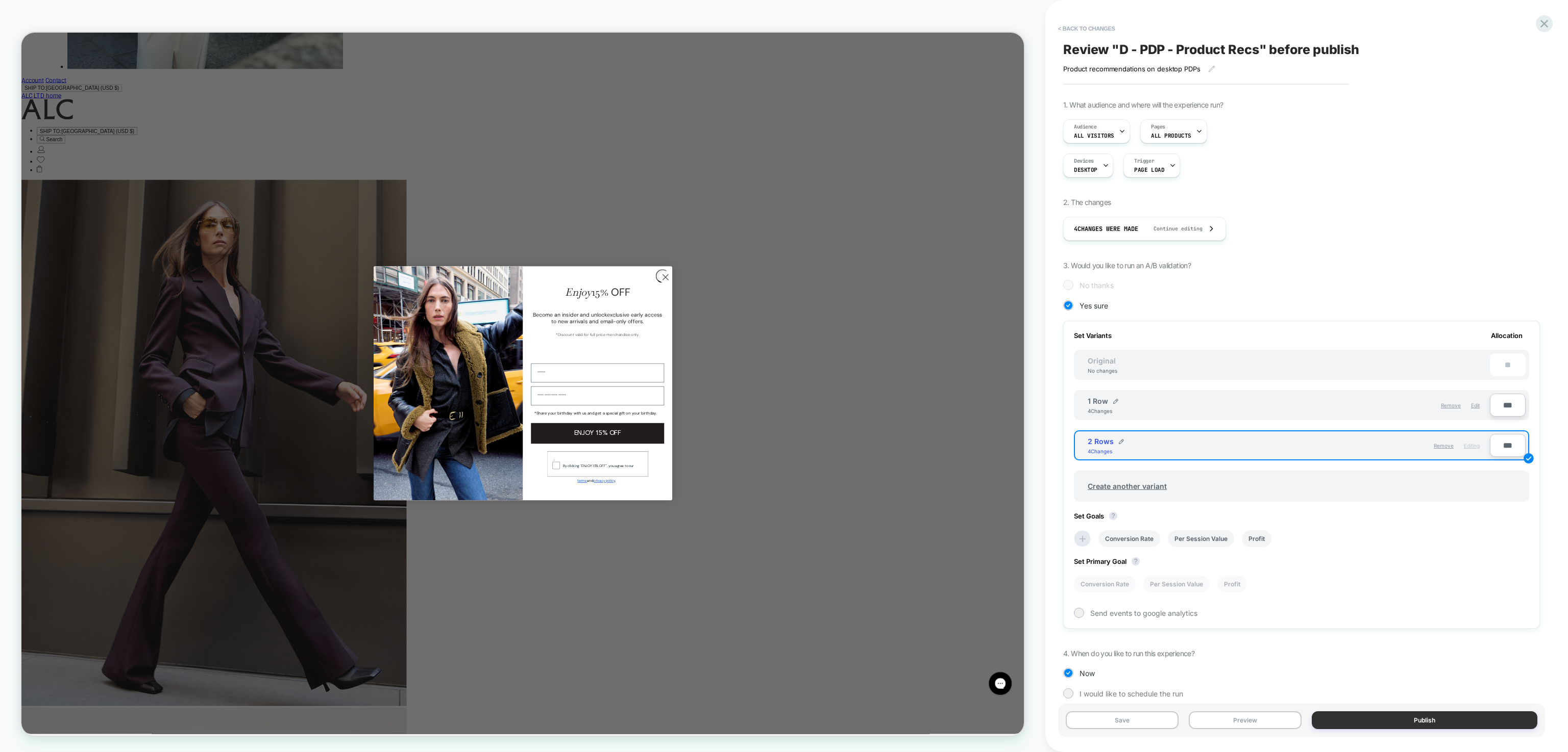
click at [1409, 721] on button "Publish" at bounding box center [1424, 721] width 226 height 18
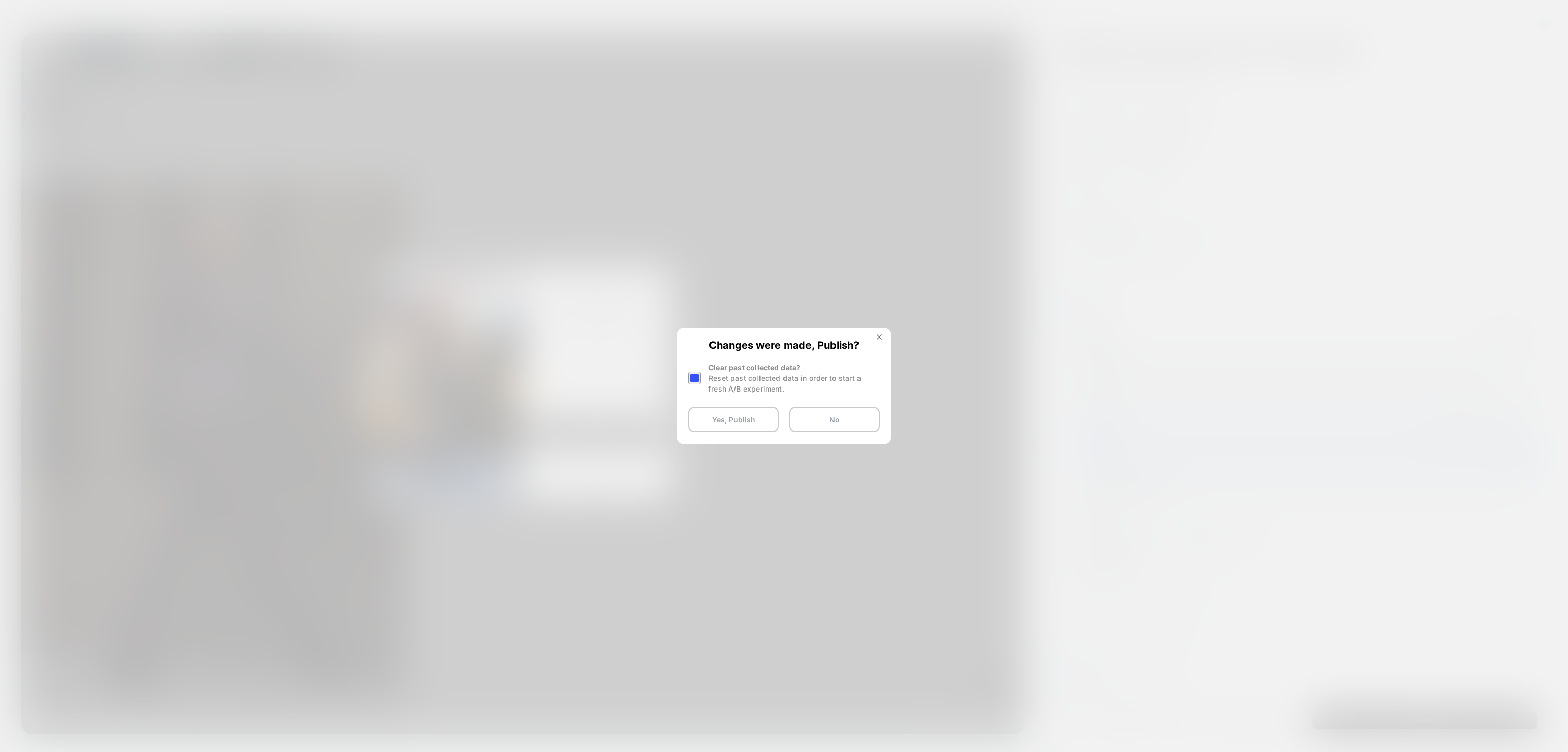
click at [690, 372] on div at bounding box center [694, 378] width 13 height 13
click at [716, 417] on button "Yes, Publish" at bounding box center [734, 420] width 91 height 26
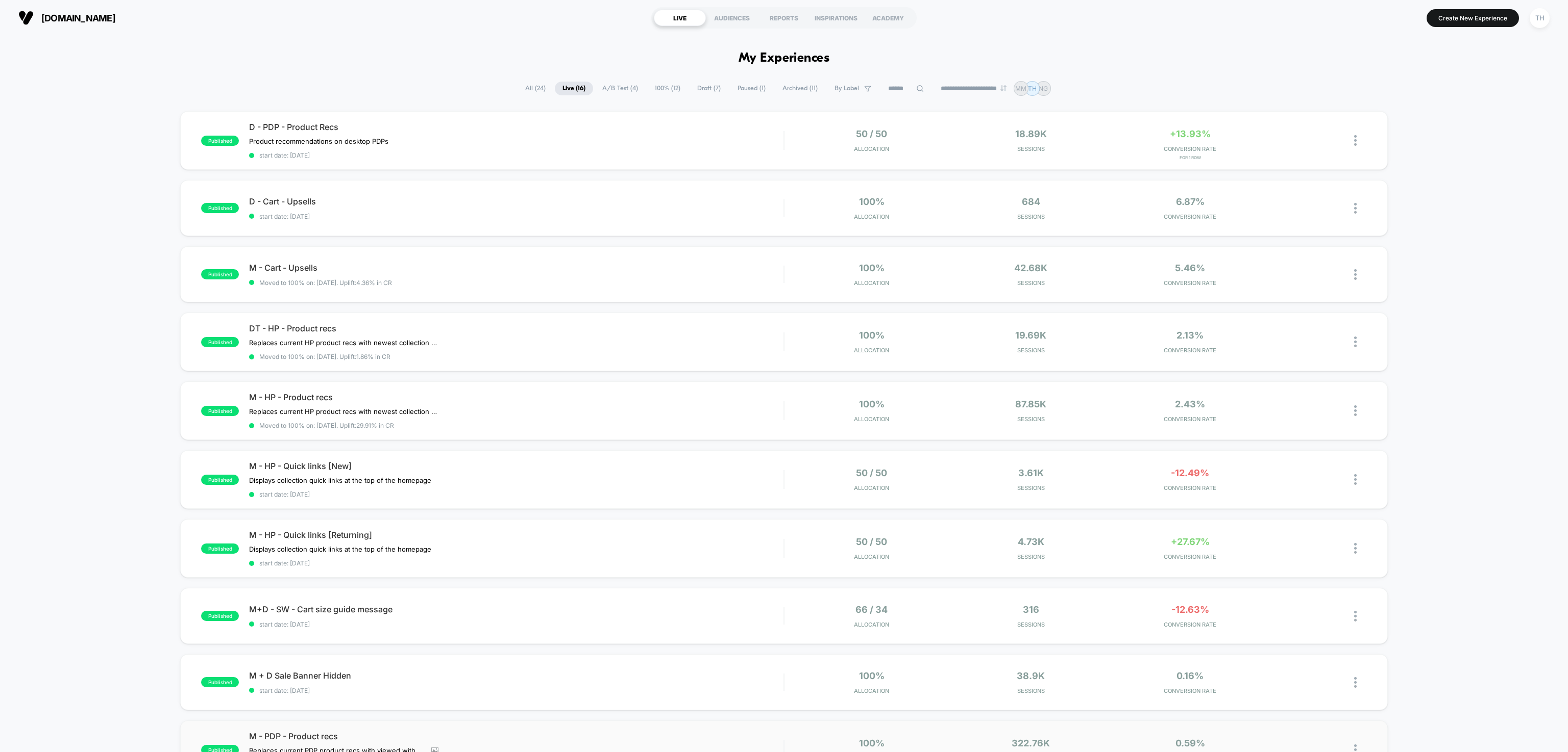
click at [1071, 729] on div "published M - PDP - Product recs Replaces current PDP product recs with viewed …" at bounding box center [784, 750] width 1207 height 58
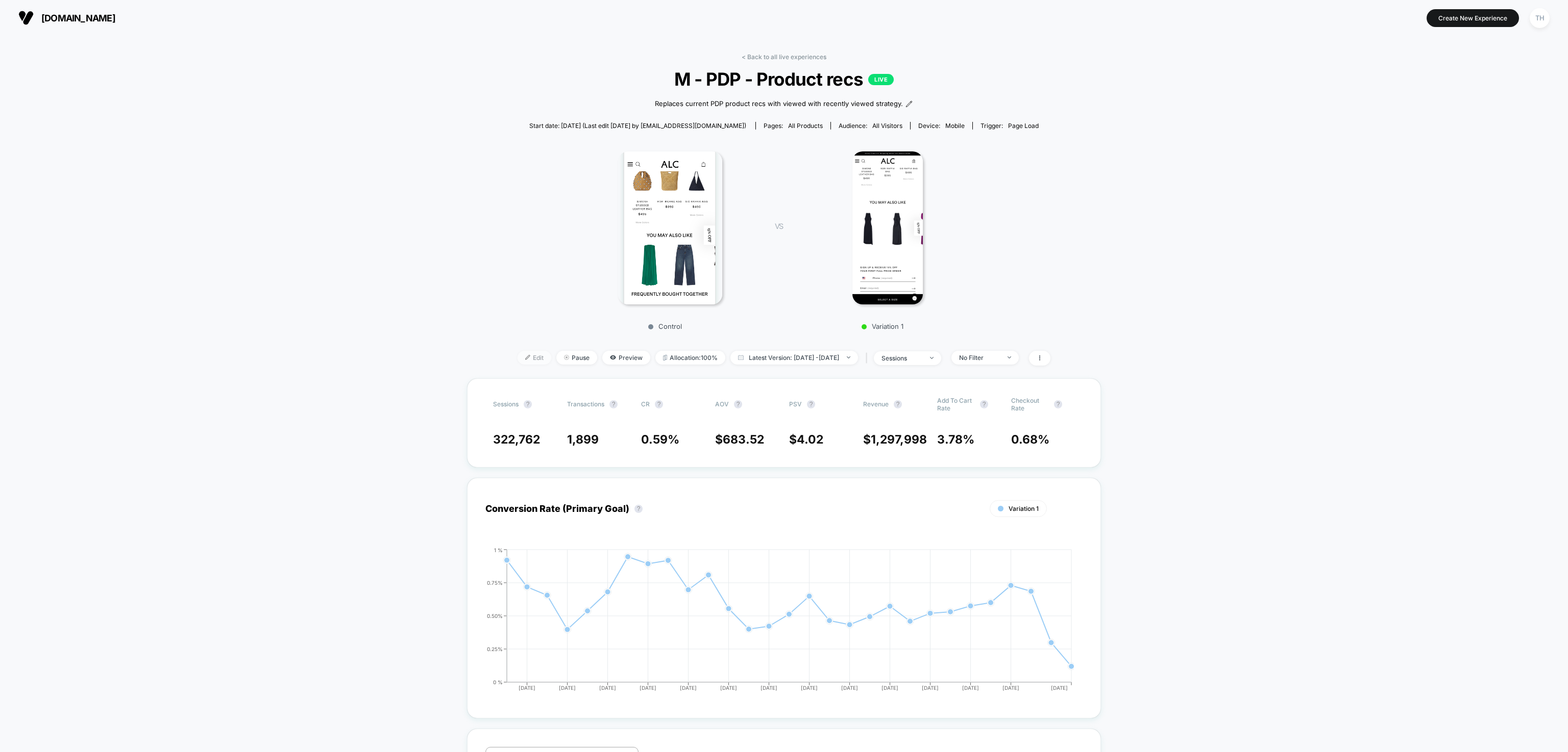
click at [518, 357] on span "Edit" at bounding box center [535, 357] width 33 height 14
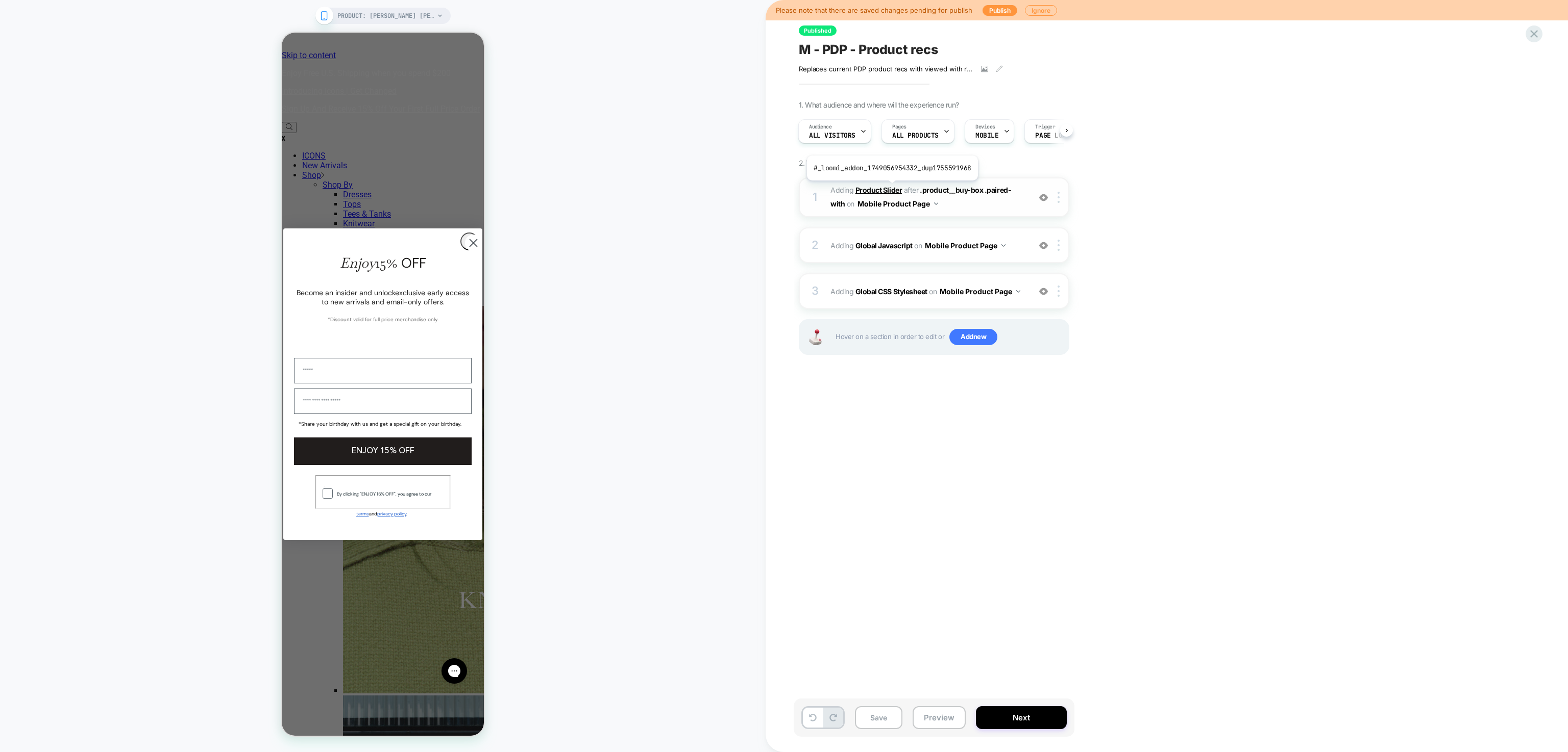
click at [891, 189] on b "Product Slider" at bounding box center [878, 190] width 46 height 8
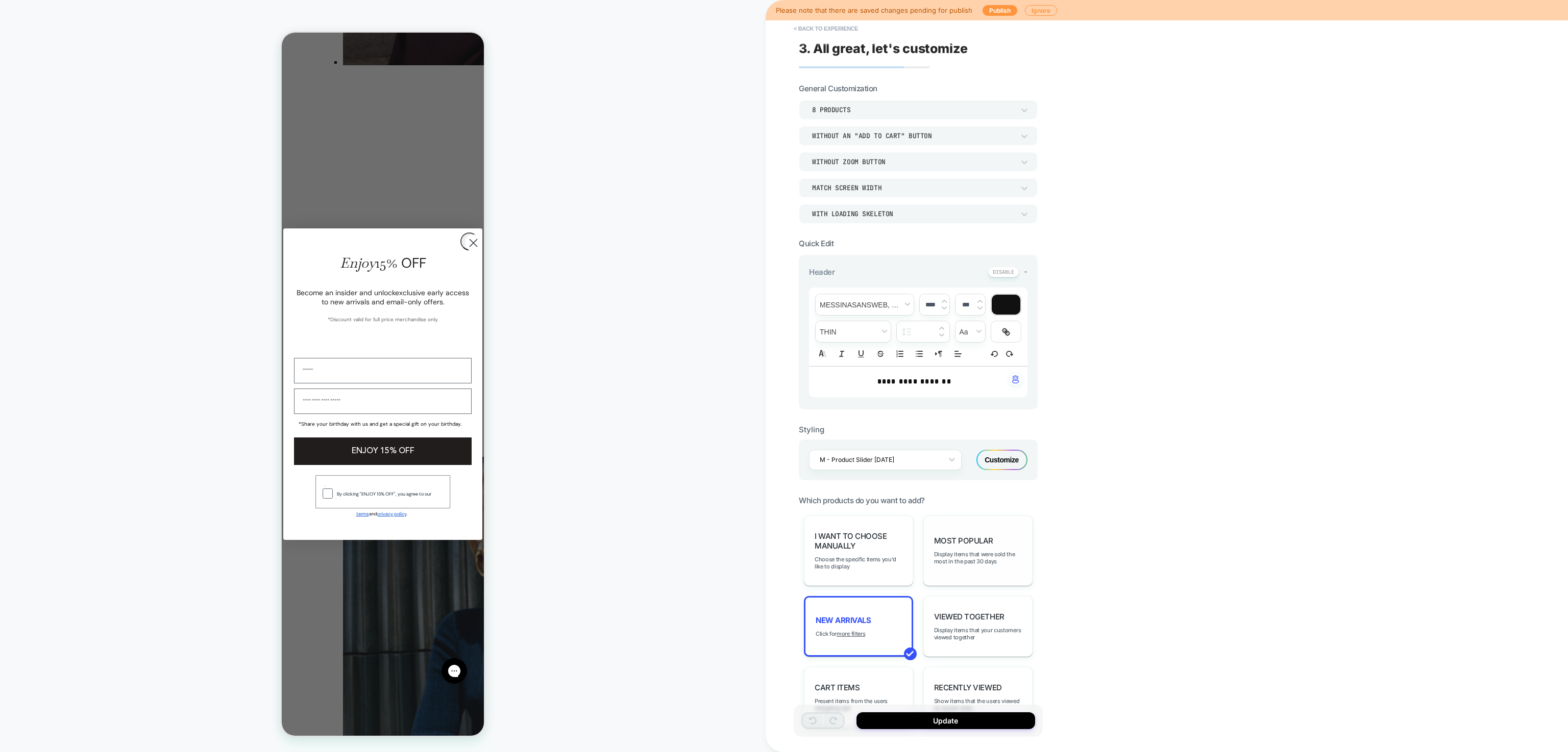
scroll to position [1934, 0]
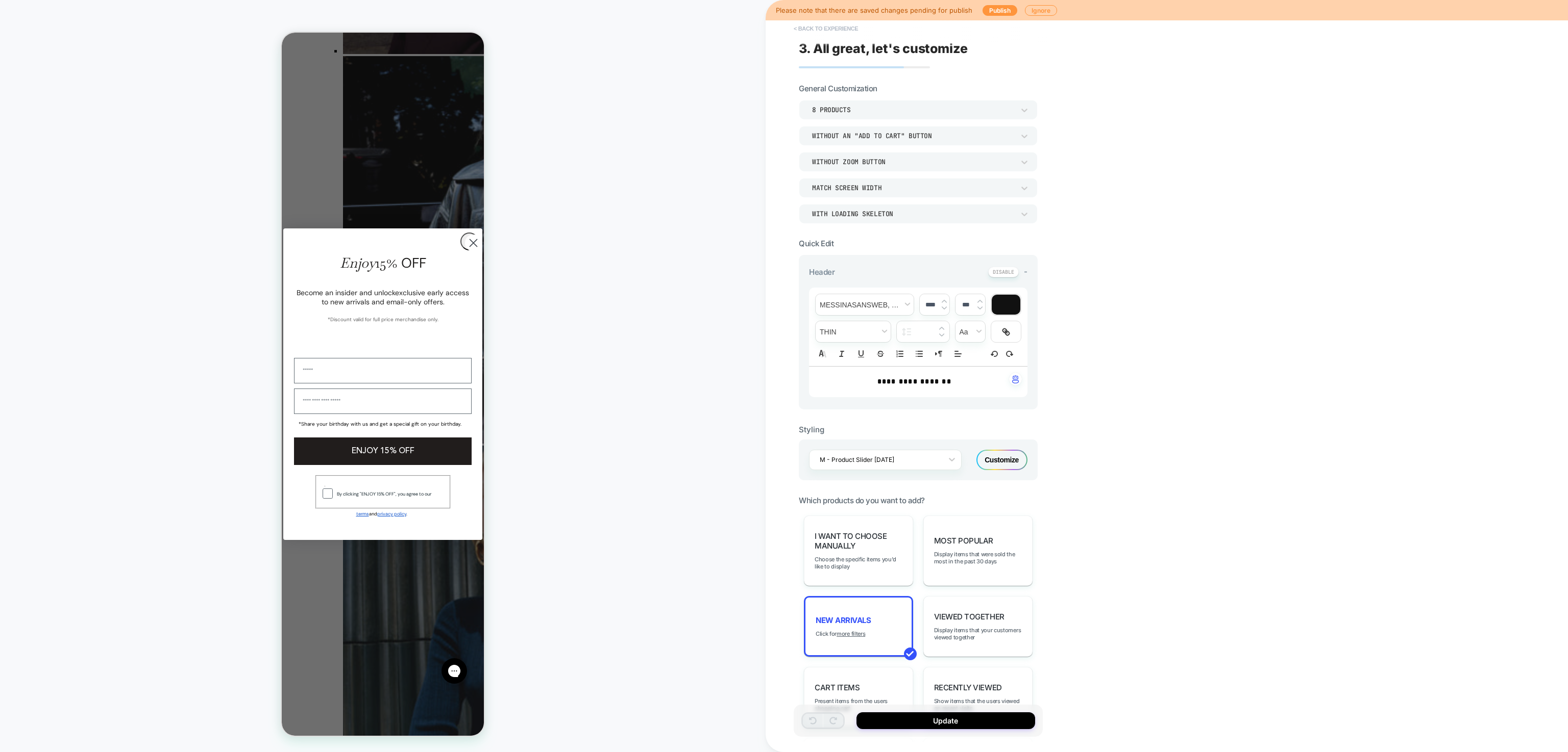
click at [812, 27] on button "< Back to experience" at bounding box center [825, 29] width 74 height 17
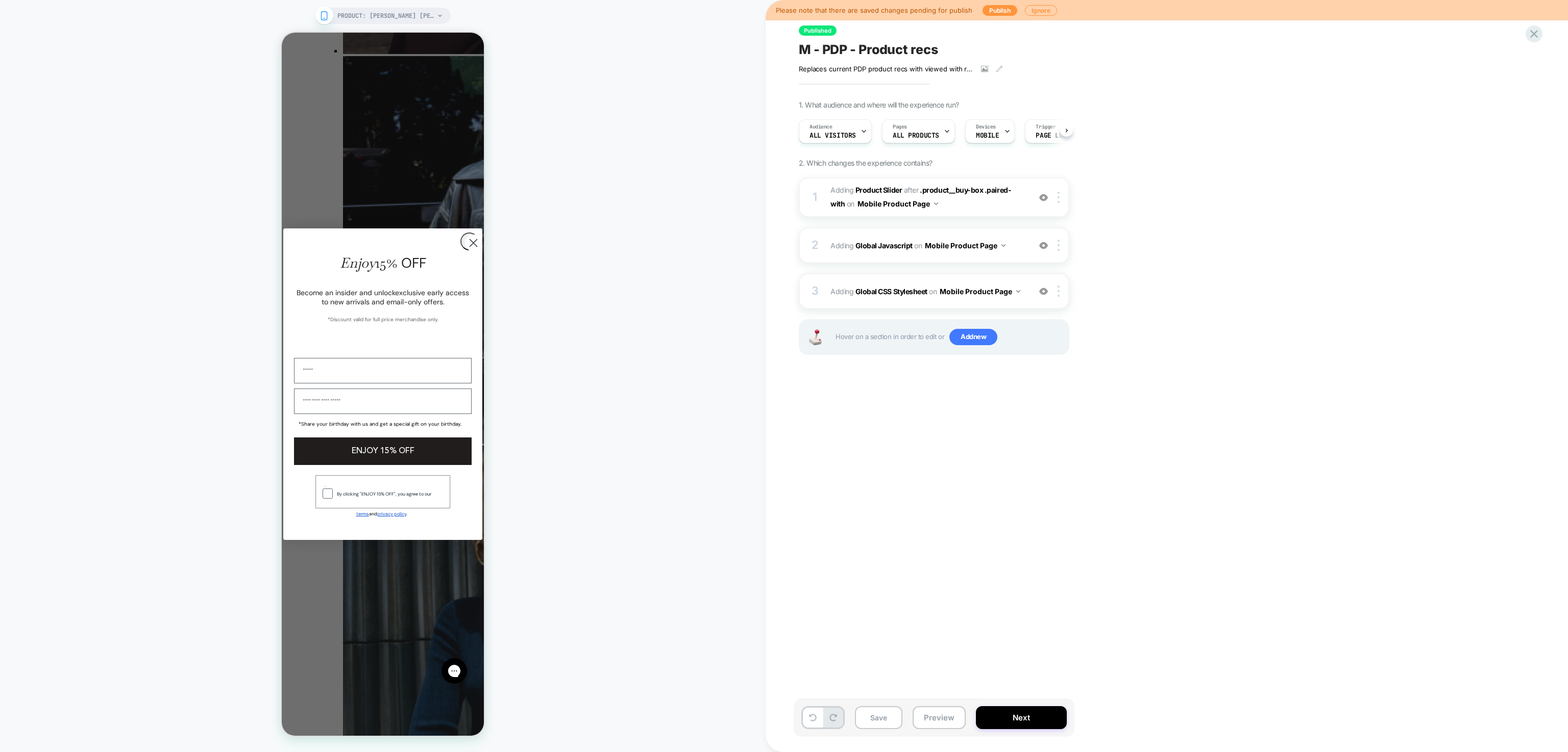
scroll to position [0, 1]
click at [1532, 31] on icon at bounding box center [1534, 34] width 14 height 14
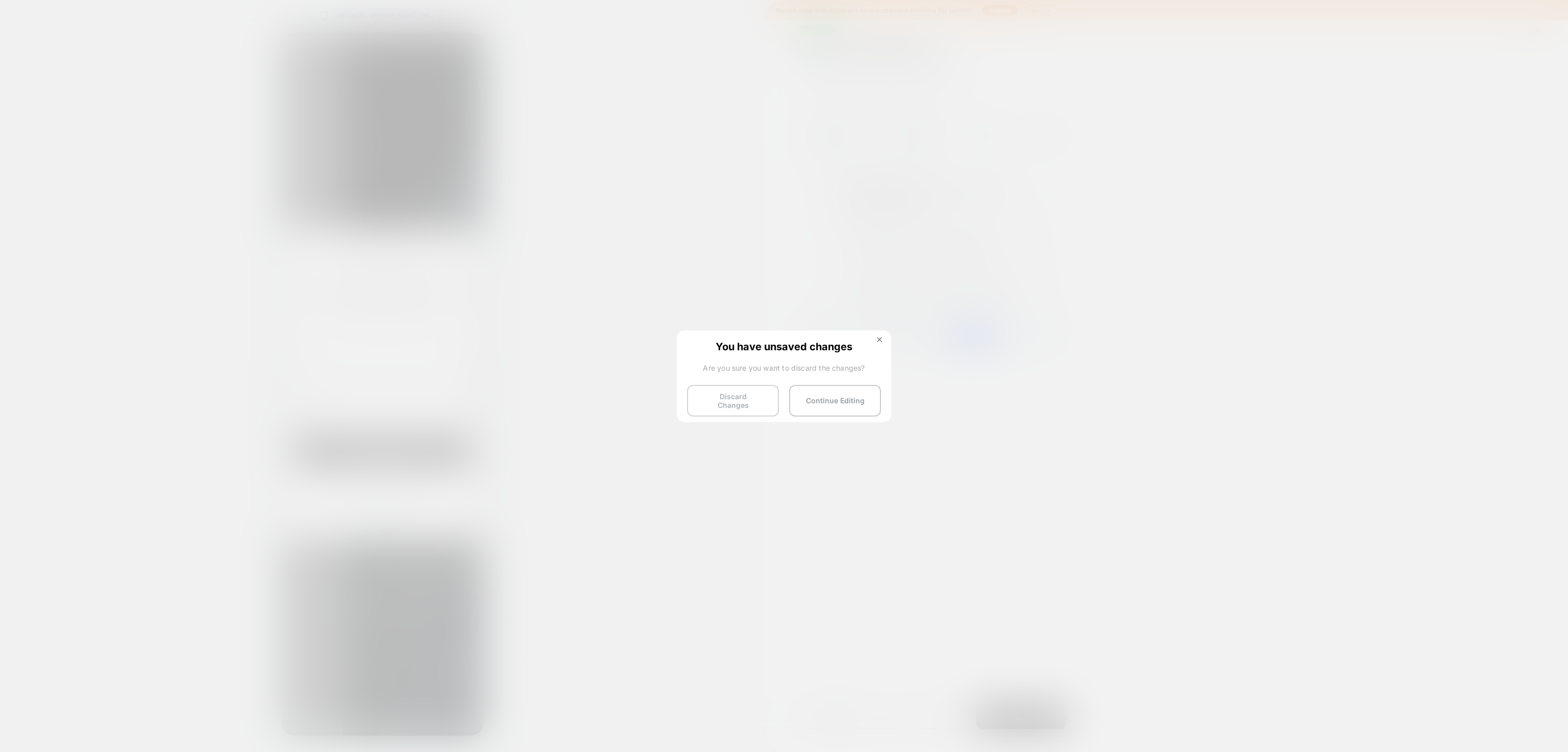
click at [762, 400] on button "Discard Changes" at bounding box center [733, 401] width 92 height 32
